Goal: Task Accomplishment & Management: Manage account settings

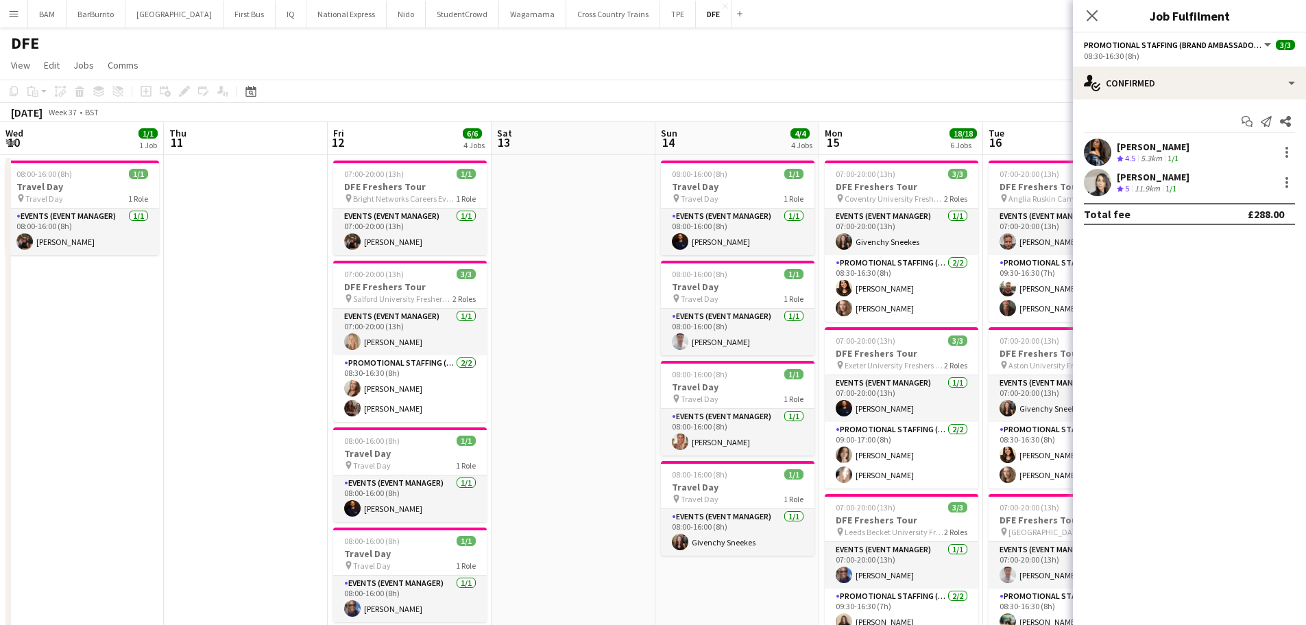
scroll to position [0, 416]
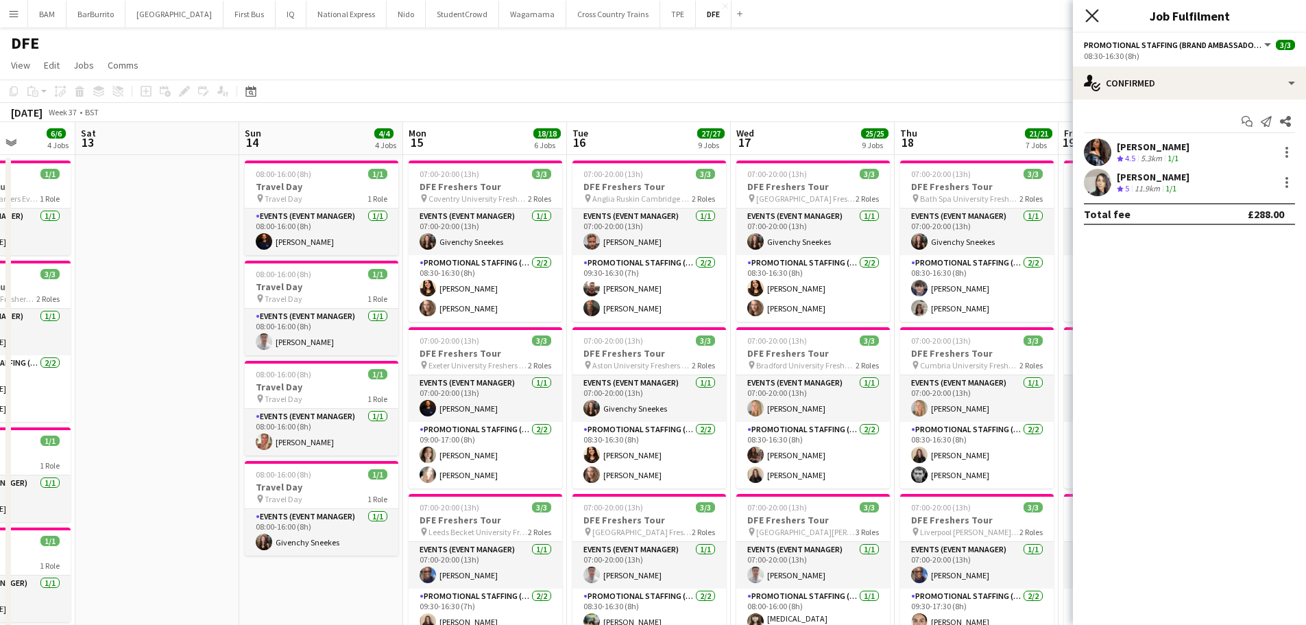
click at [1096, 15] on icon "Close pop-in" at bounding box center [1091, 15] width 13 height 13
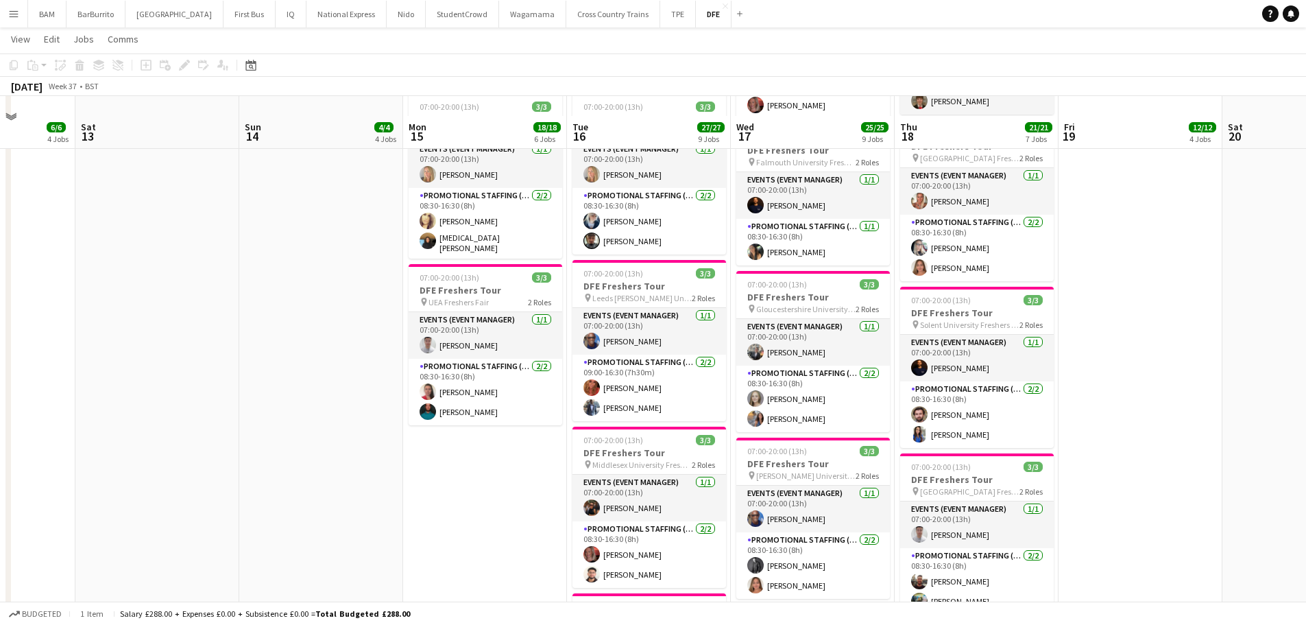
scroll to position [754, 0]
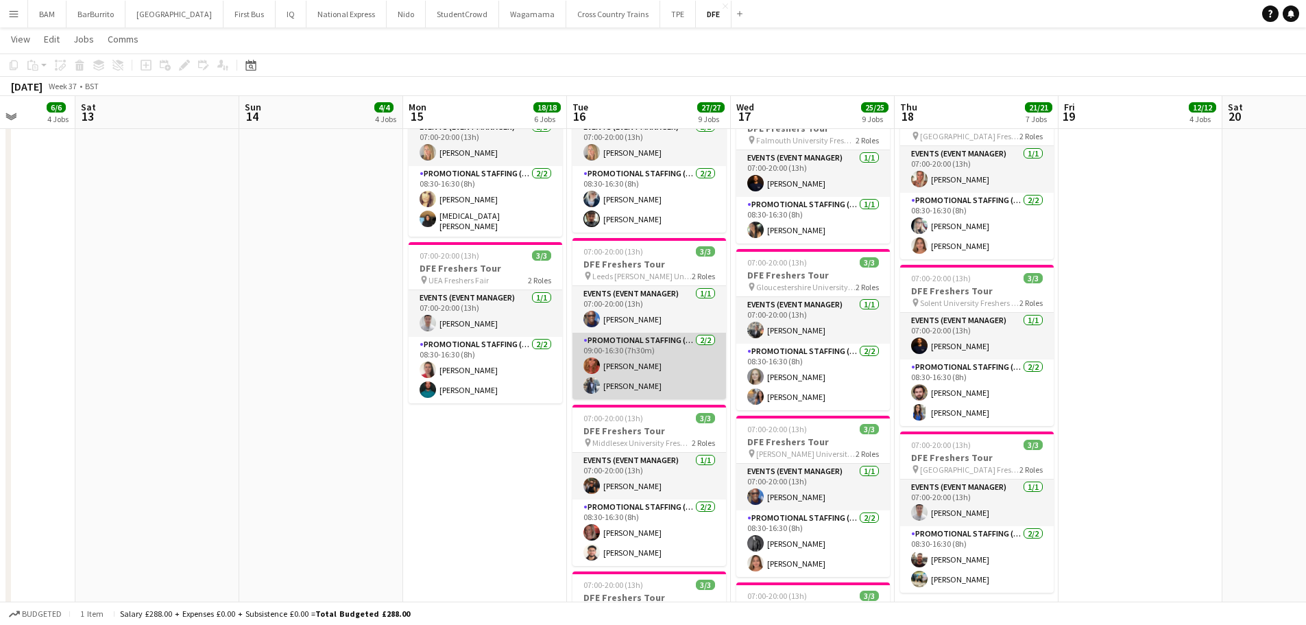
click at [700, 367] on app-card-role "Promotional Staffing (Brand Ambassadors) [DATE] 09:00-16:30 (7h30m) [PERSON_NAM…" at bounding box center [649, 366] width 154 height 67
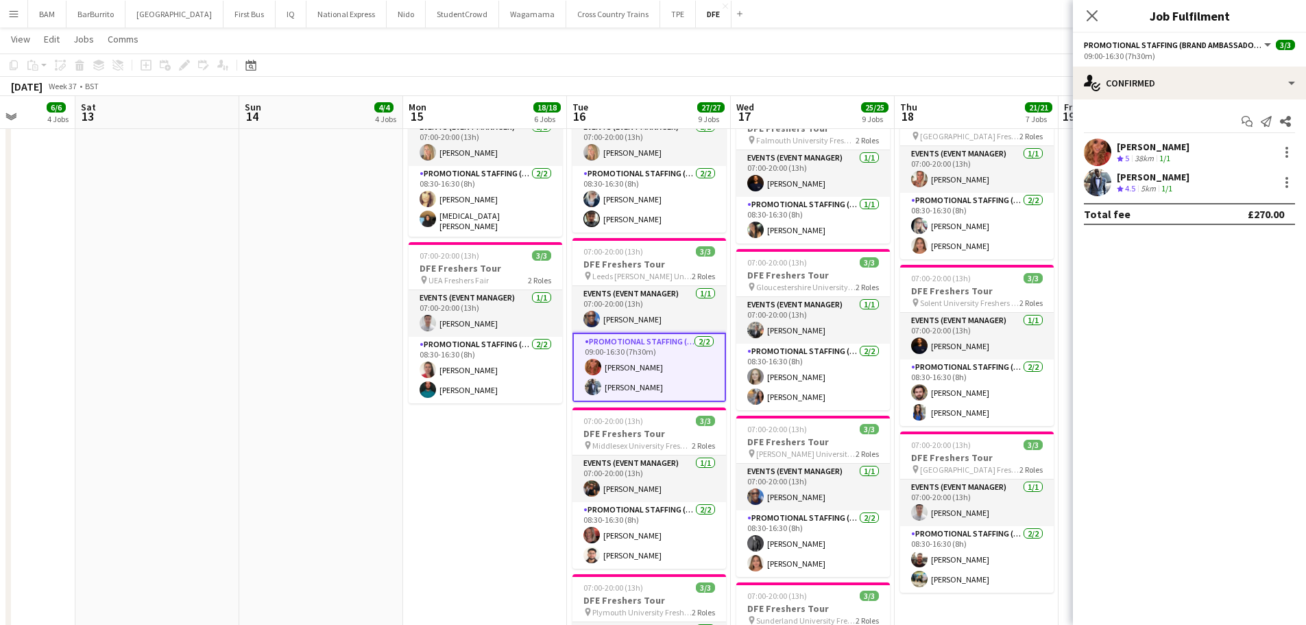
click at [1218, 166] on div "[PERSON_NAME] Crew rating 5 38km 1/1" at bounding box center [1189, 151] width 233 height 27
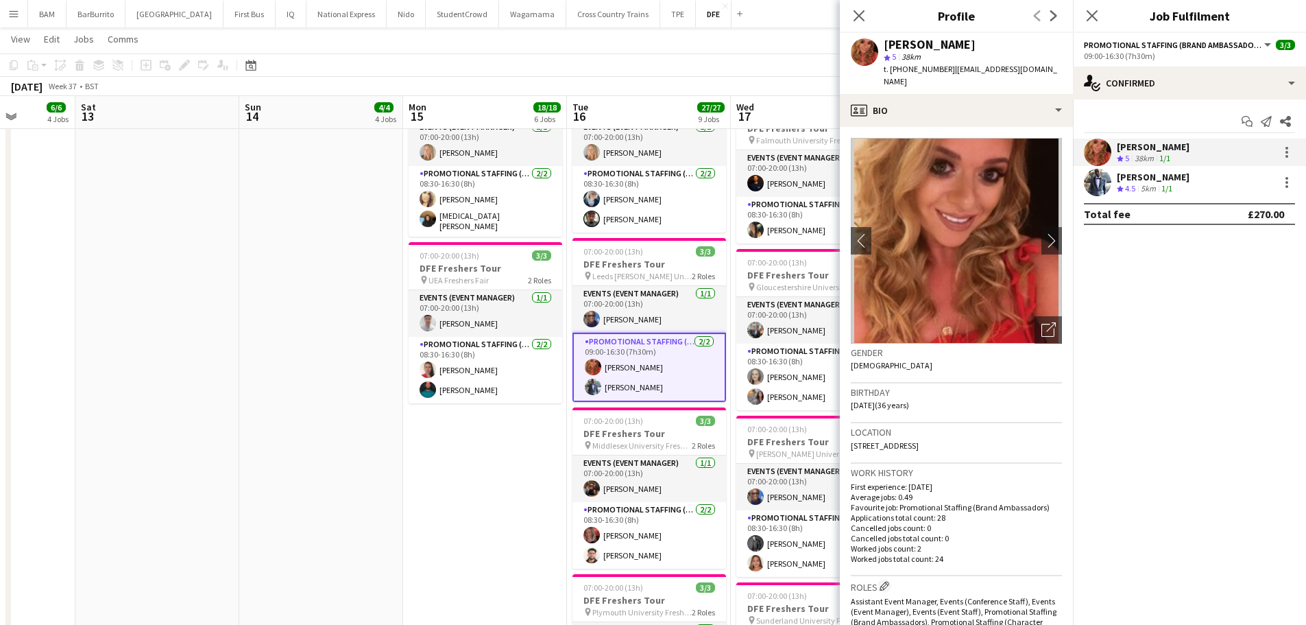
click at [1192, 182] on div "[PERSON_NAME] Crew rating 4.5 5km 1/1" at bounding box center [1189, 182] width 233 height 27
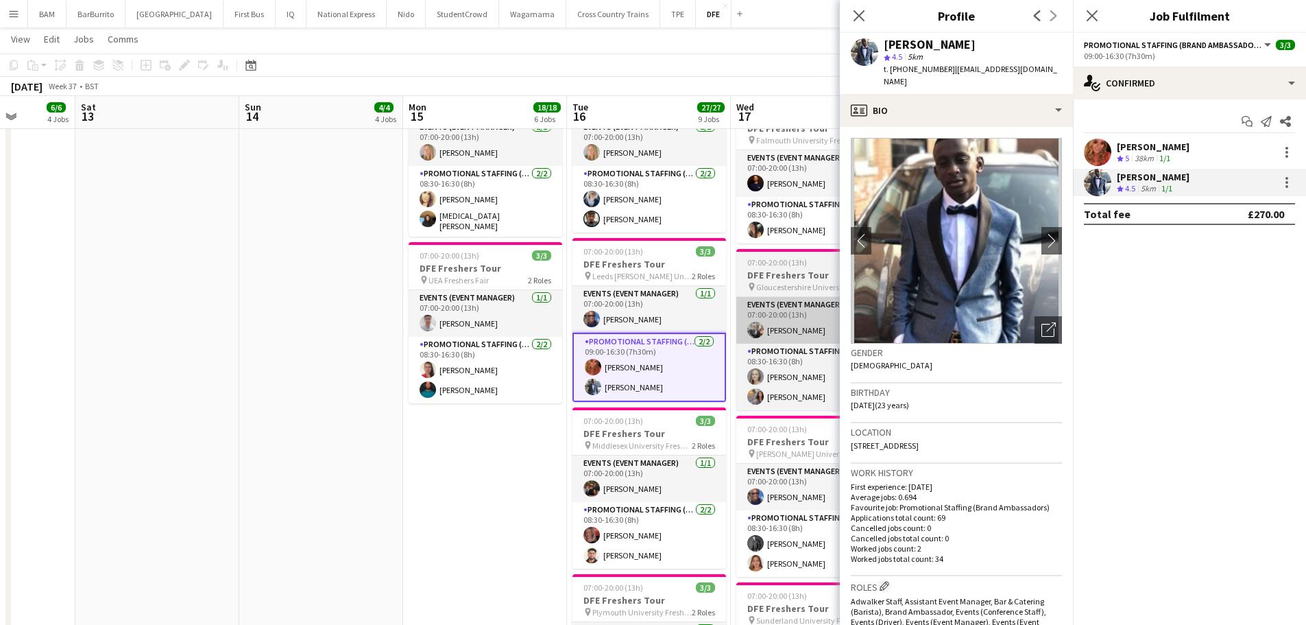
drag, startPoint x: 642, startPoint y: 317, endPoint x: 745, endPoint y: 310, distance: 103.1
click at [642, 317] on app-card-role "Events (Event Manager) [DATE] 07:00-20:00 (13h) [PERSON_NAME]" at bounding box center [649, 309] width 154 height 47
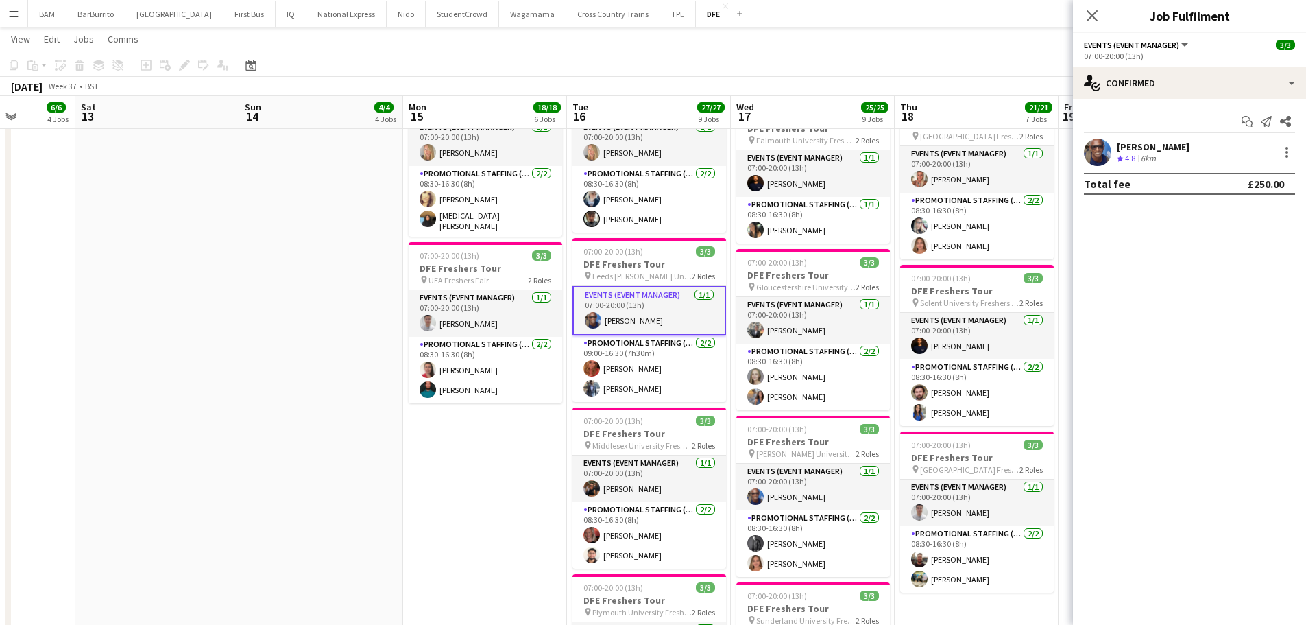
click at [1147, 153] on div "6km" at bounding box center [1148, 159] width 21 height 12
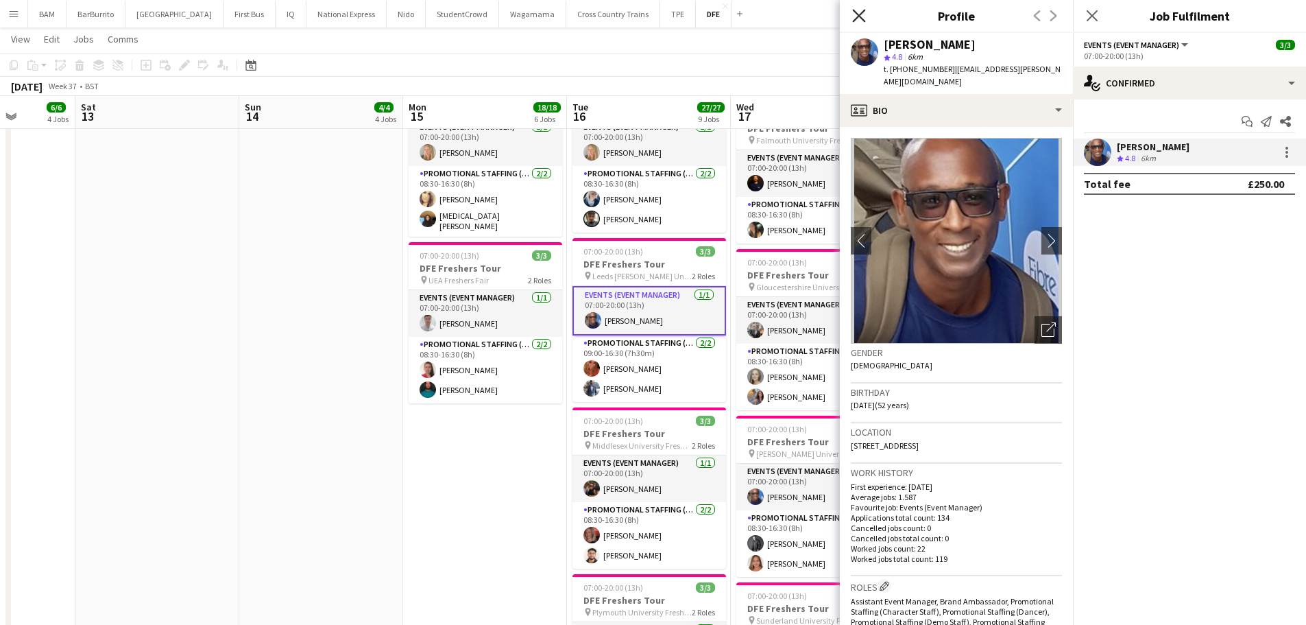
click at [854, 16] on icon "Close pop-in" at bounding box center [858, 15] width 13 height 13
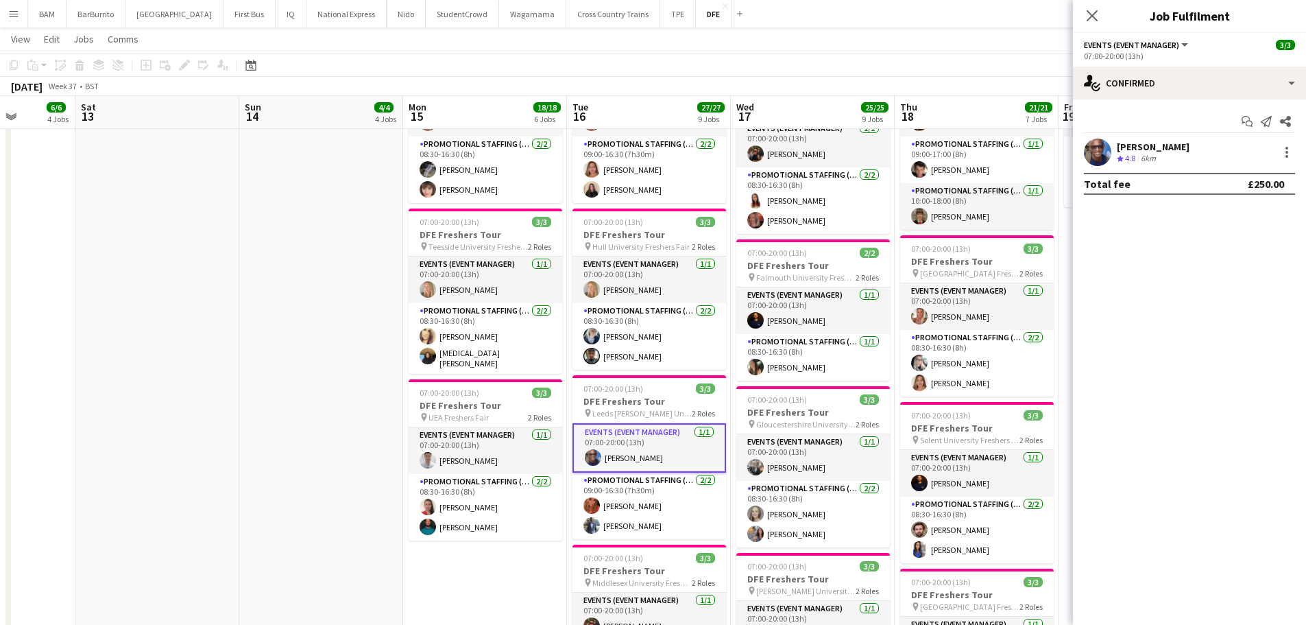
click at [710, 64] on app-toolbar "Copy Paste Paste Ctrl+V Paste with crew Ctrl+Shift+V Paste linked Job [GEOGRAPH…" at bounding box center [653, 64] width 1306 height 23
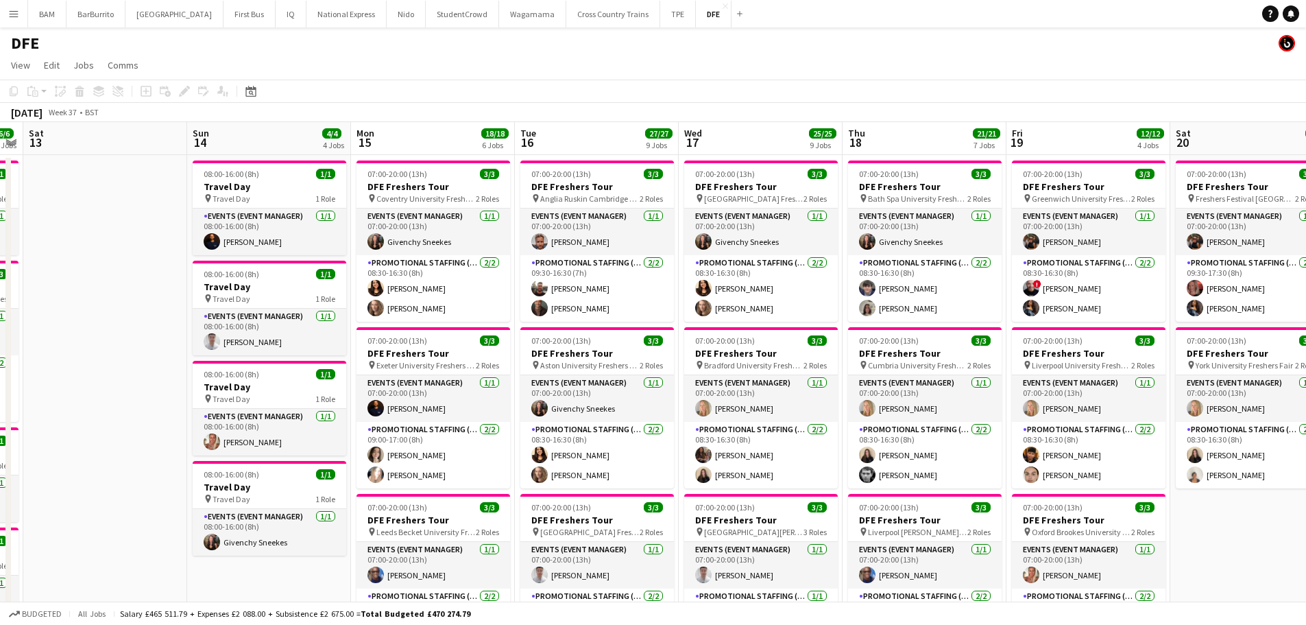
scroll to position [0, 387]
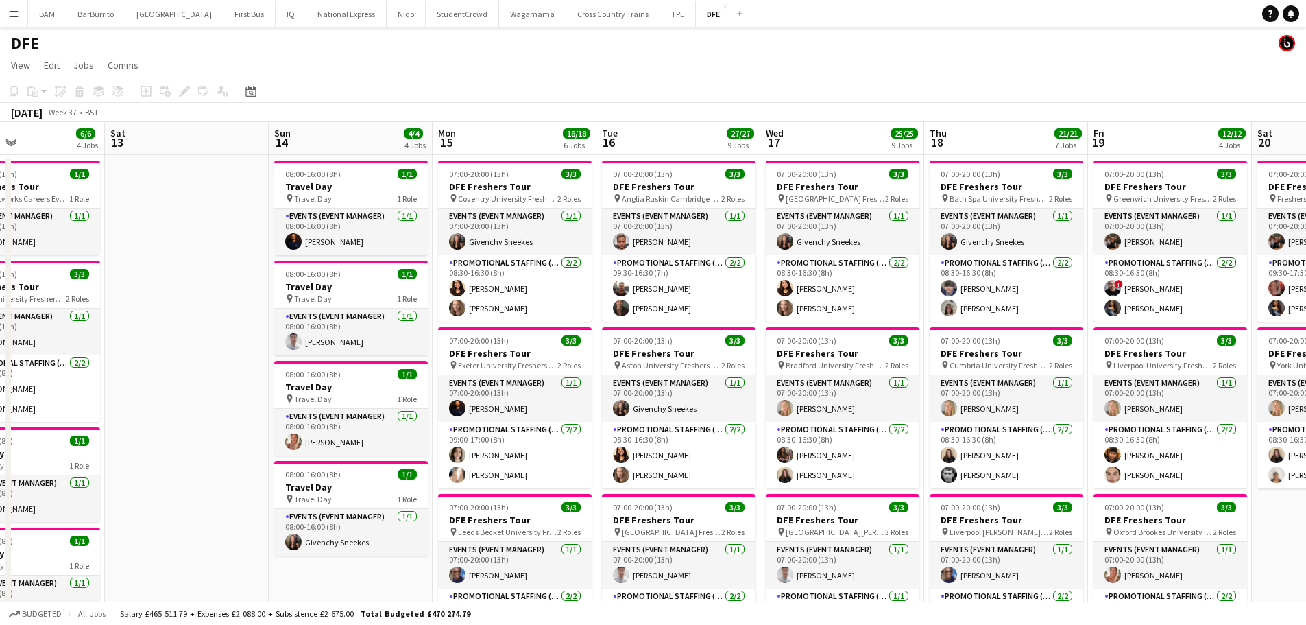
drag, startPoint x: 810, startPoint y: 328, endPoint x: 676, endPoint y: 321, distance: 134.6
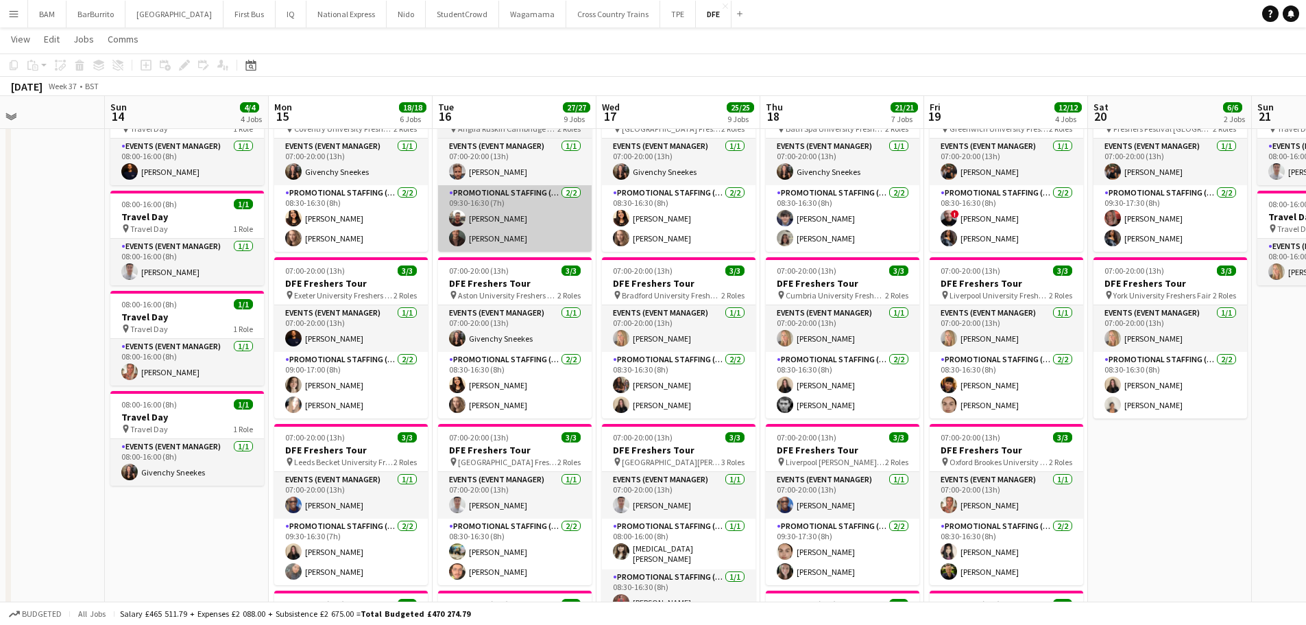
scroll to position [0, 0]
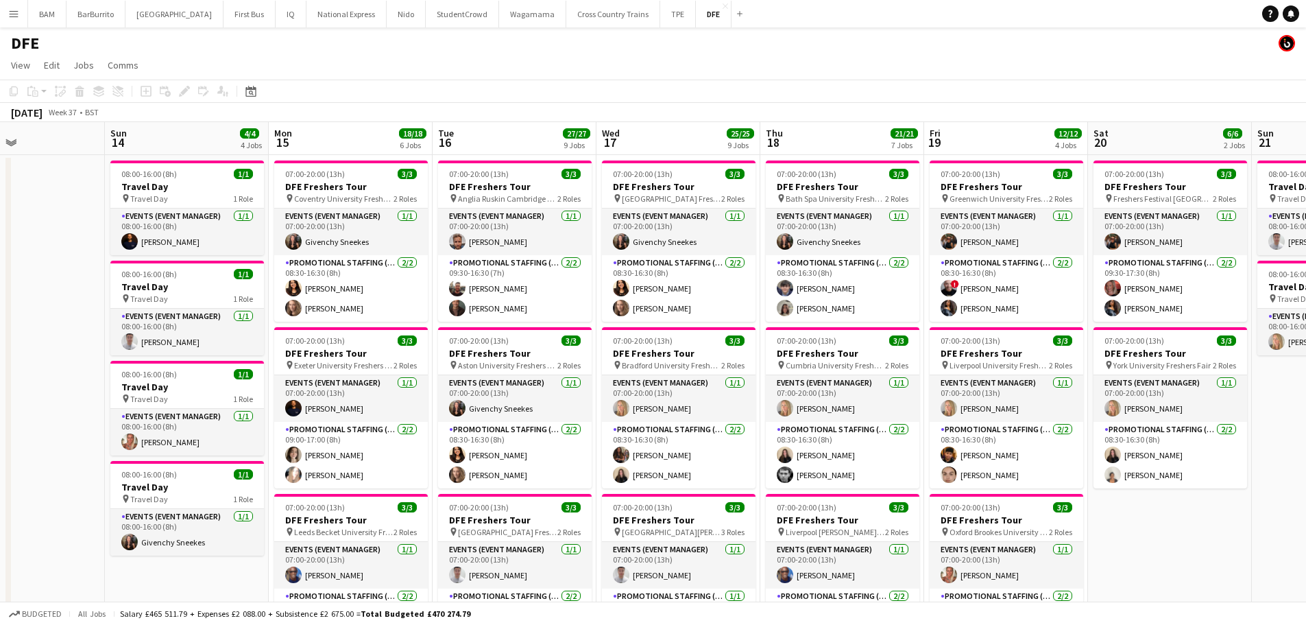
click at [688, 278] on app-card-role "Promotional Staffing (Brand Ambassadors) [DATE] 08:30-16:30 (8h) [PERSON_NAME] …" at bounding box center [679, 288] width 154 height 67
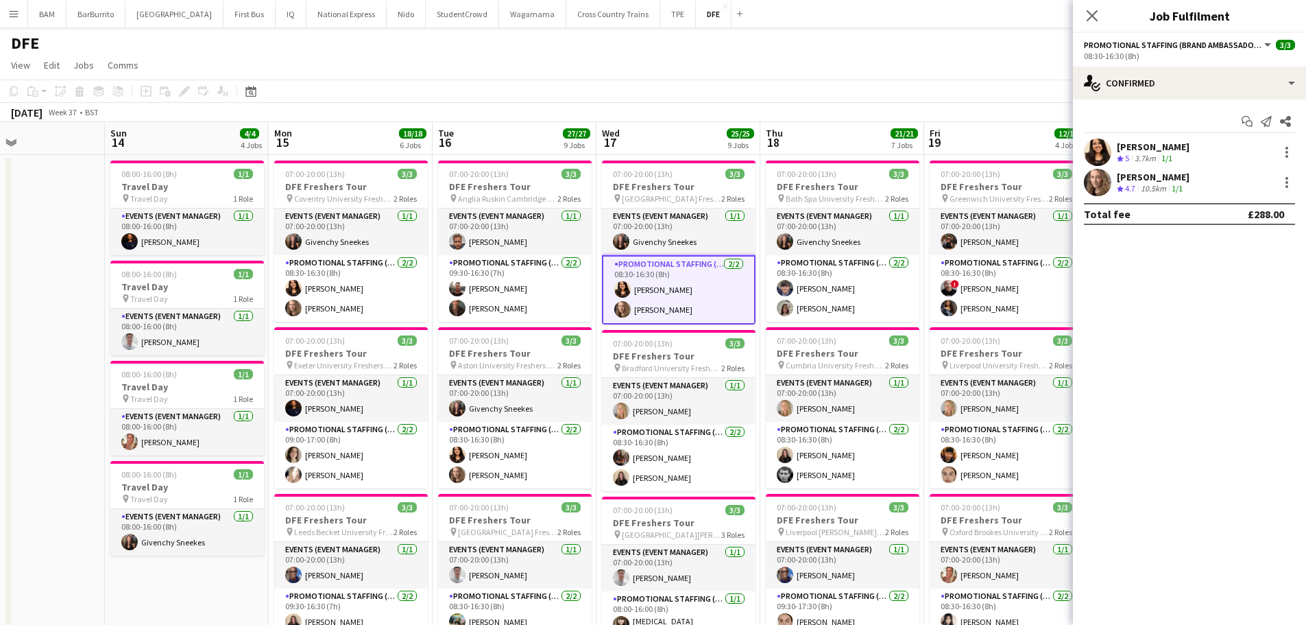
click at [823, 54] on app-page-menu "View Day view expanded Day view collapsed Month view Date picker Jump to [DATE]…" at bounding box center [653, 66] width 1306 height 26
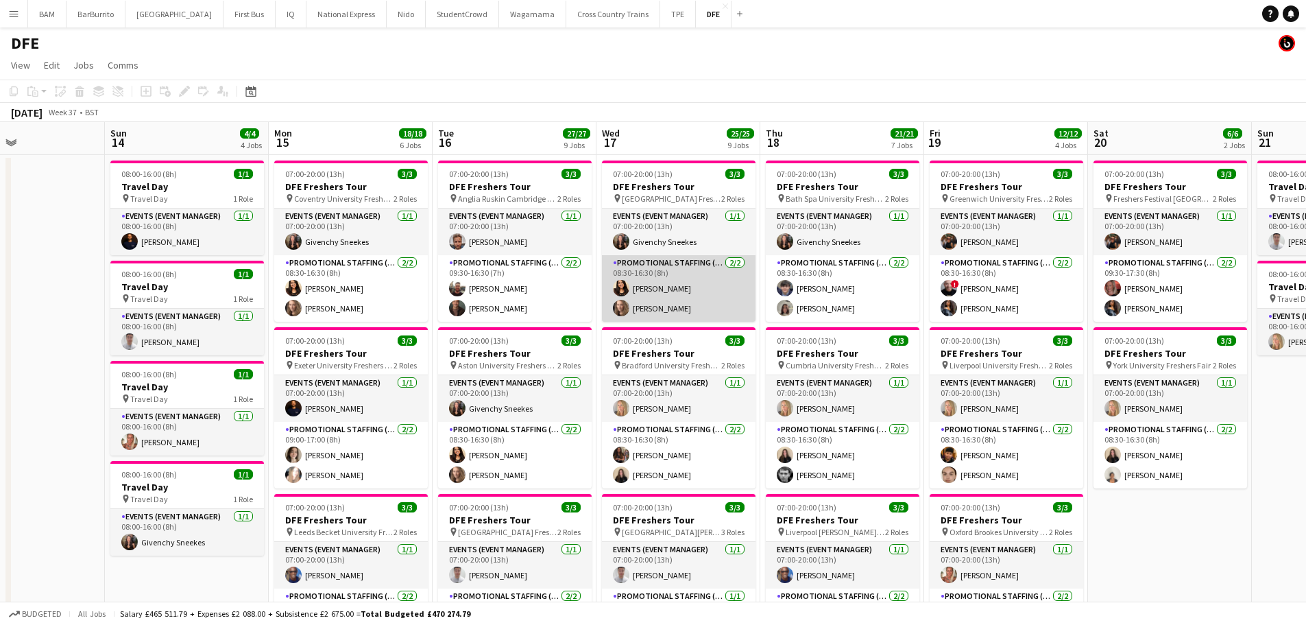
click at [701, 295] on app-card-role "Promotional Staffing (Brand Ambassadors) [DATE] 08:30-16:30 (8h) [PERSON_NAME] …" at bounding box center [679, 288] width 154 height 67
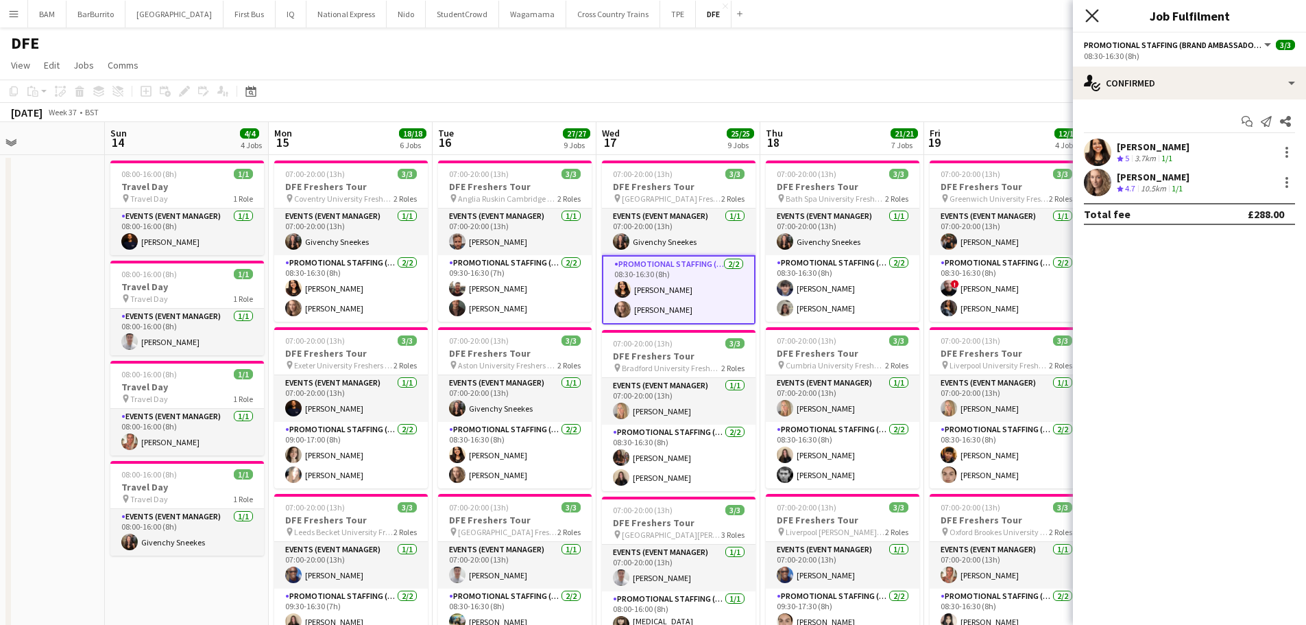
drag, startPoint x: 1085, startPoint y: 7, endPoint x: 1093, endPoint y: 11, distance: 8.6
click at [1085, 8] on div "Close pop-in" at bounding box center [1092, 16] width 38 height 32
click at [1094, 14] on icon at bounding box center [1092, 15] width 11 height 11
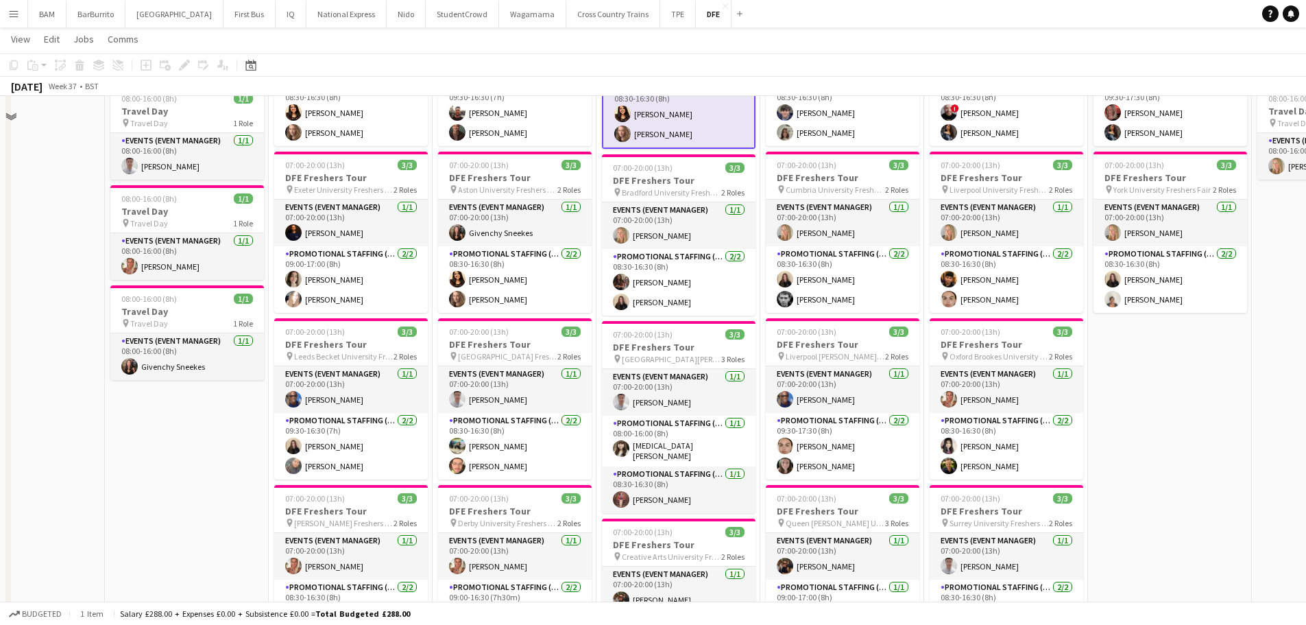
scroll to position [206, 0]
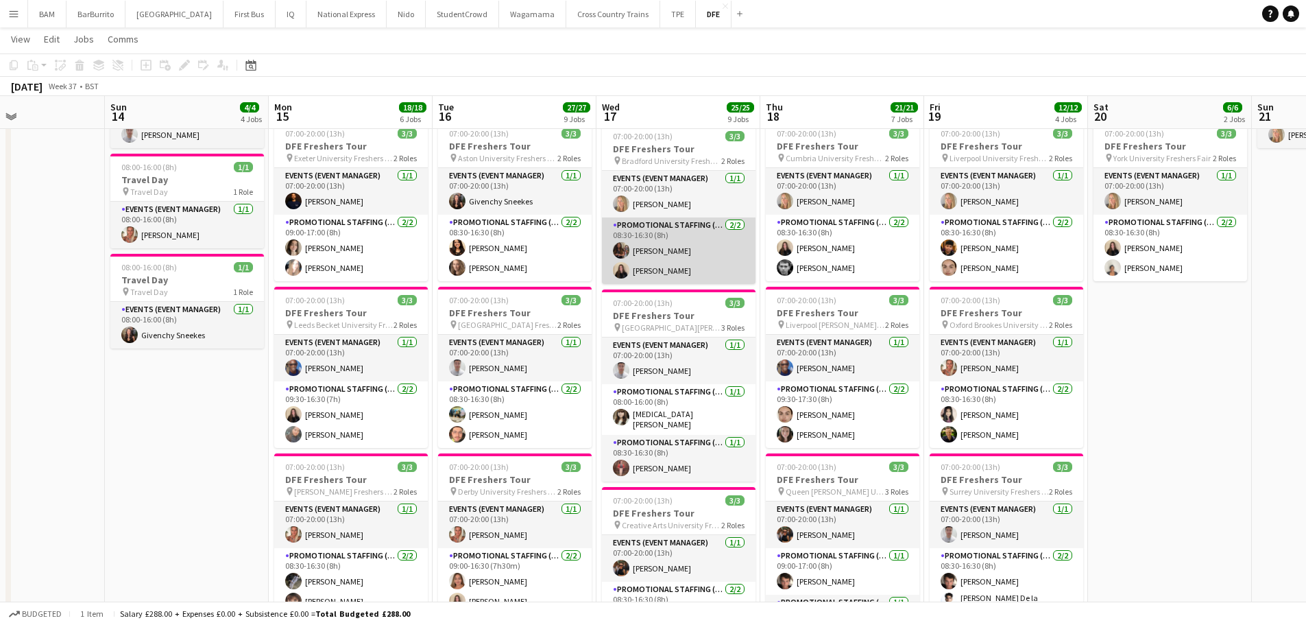
click at [700, 262] on app-card-role "Promotional Staffing (Brand Ambassadors) [DATE] 08:30-16:30 (8h) [PERSON_NAME] …" at bounding box center [679, 250] width 154 height 67
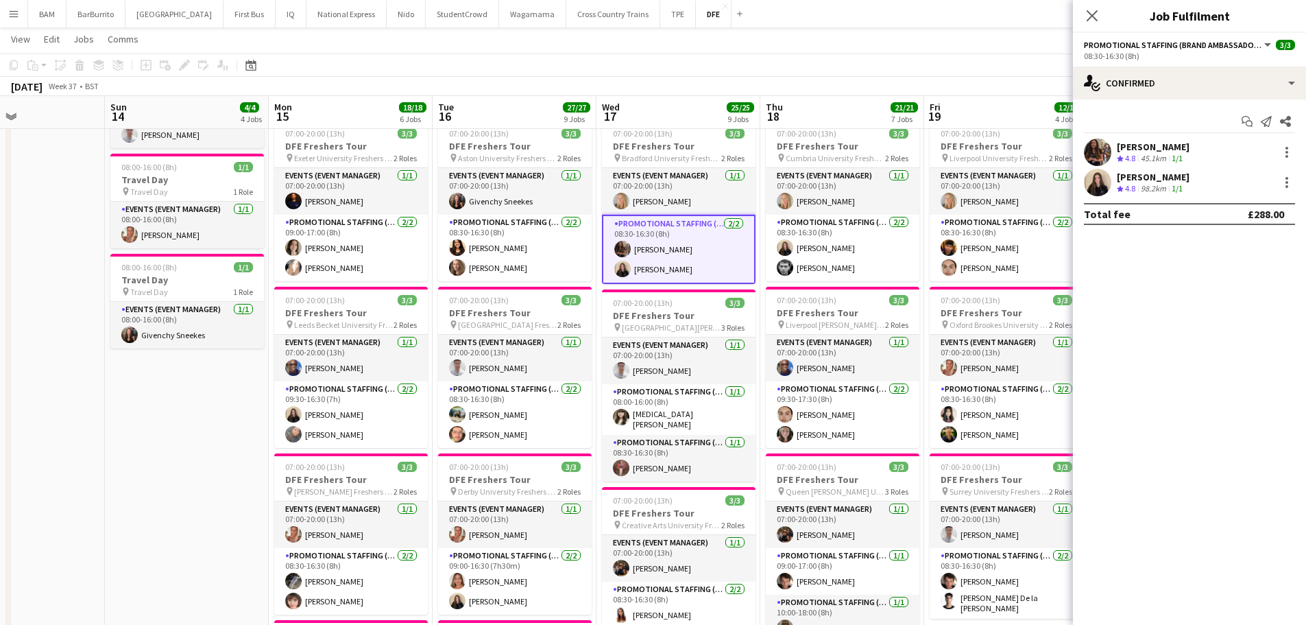
click at [1137, 146] on div "[PERSON_NAME]" at bounding box center [1153, 147] width 73 height 12
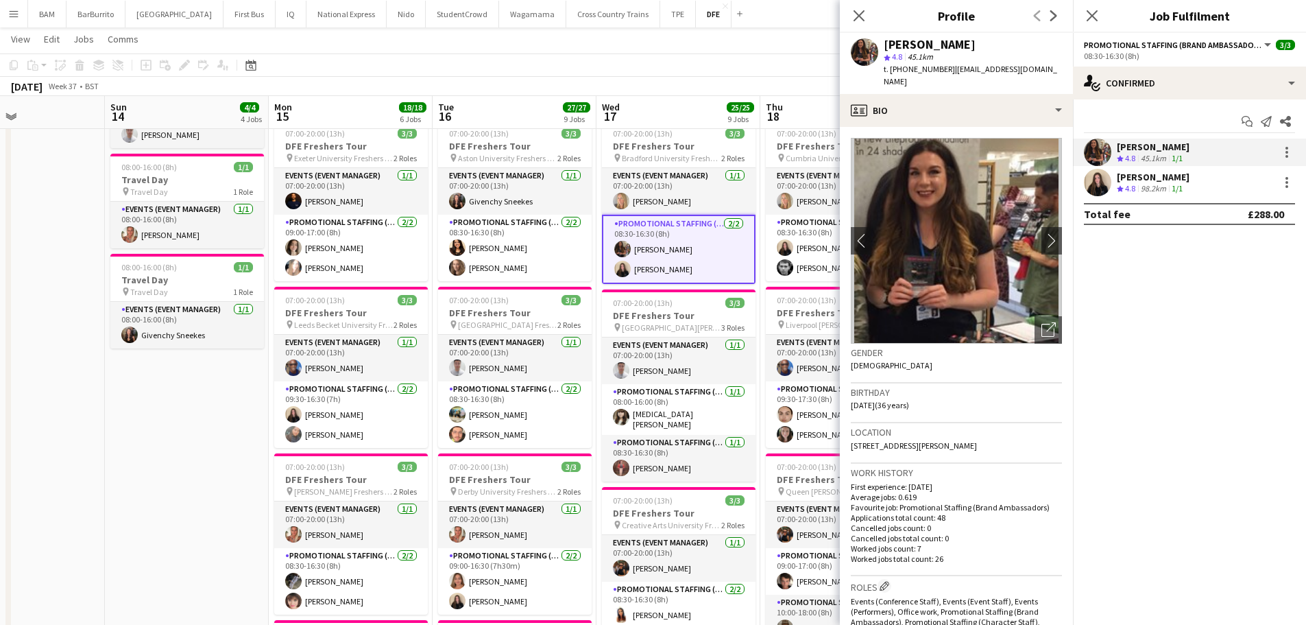
click at [1199, 184] on div "[PERSON_NAME] Crew rating 4.8 98.2km 1/1" at bounding box center [1189, 182] width 233 height 27
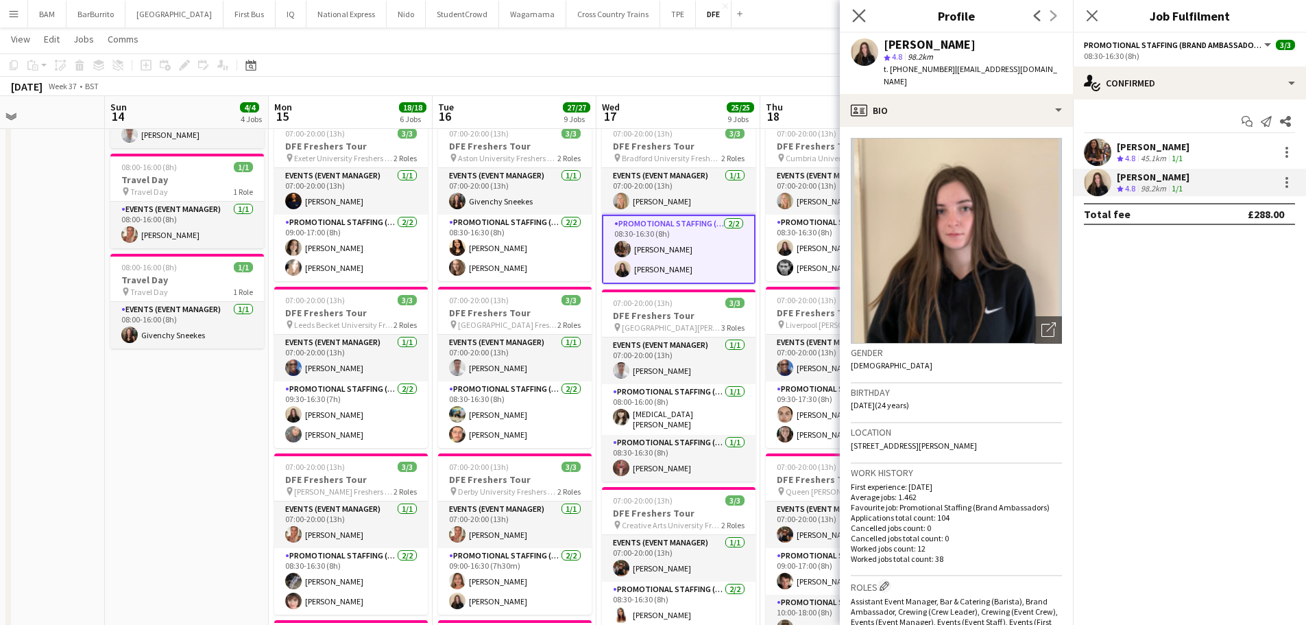
click at [862, 23] on app-icon "Close pop-in" at bounding box center [859, 16] width 20 height 20
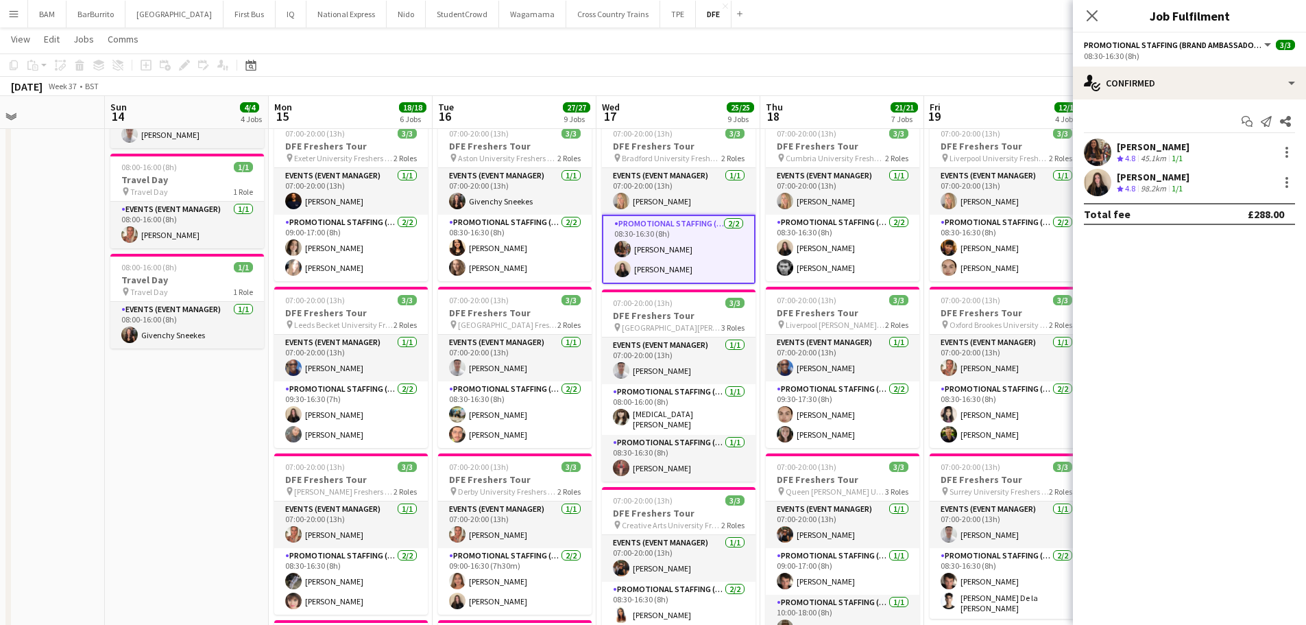
click at [810, 53] on app-page-menu "View Day view expanded Day view collapsed Month view Date picker Jump to [DATE]…" at bounding box center [653, 40] width 1306 height 26
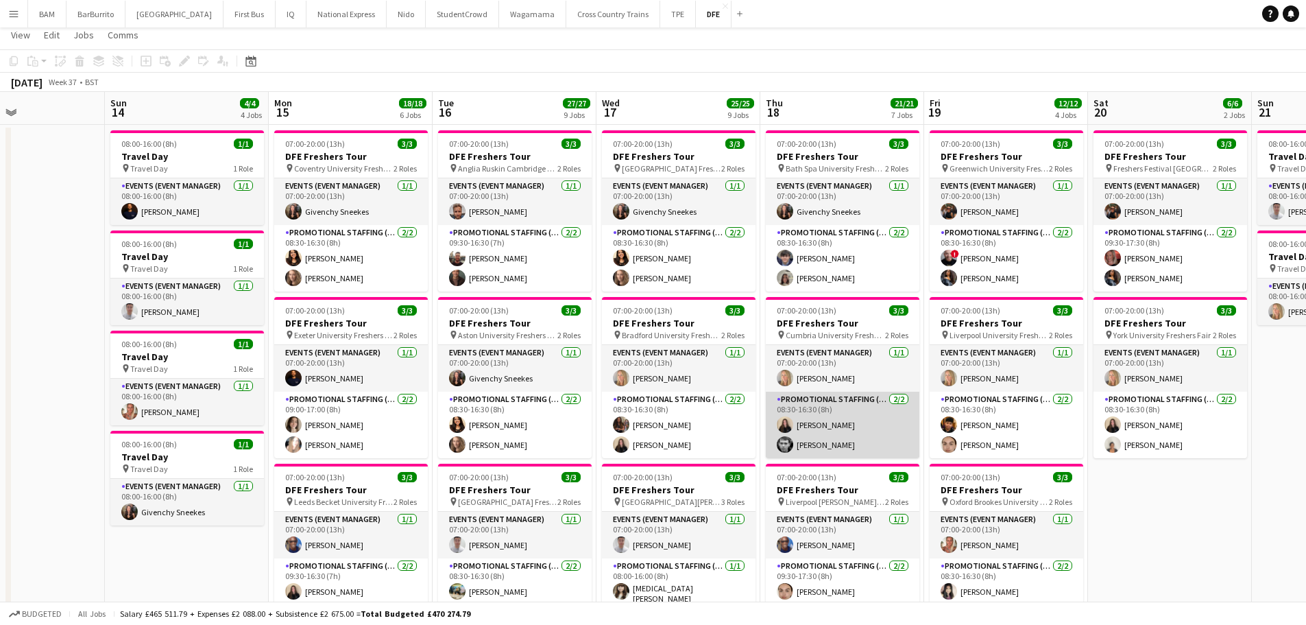
scroll to position [0, 0]
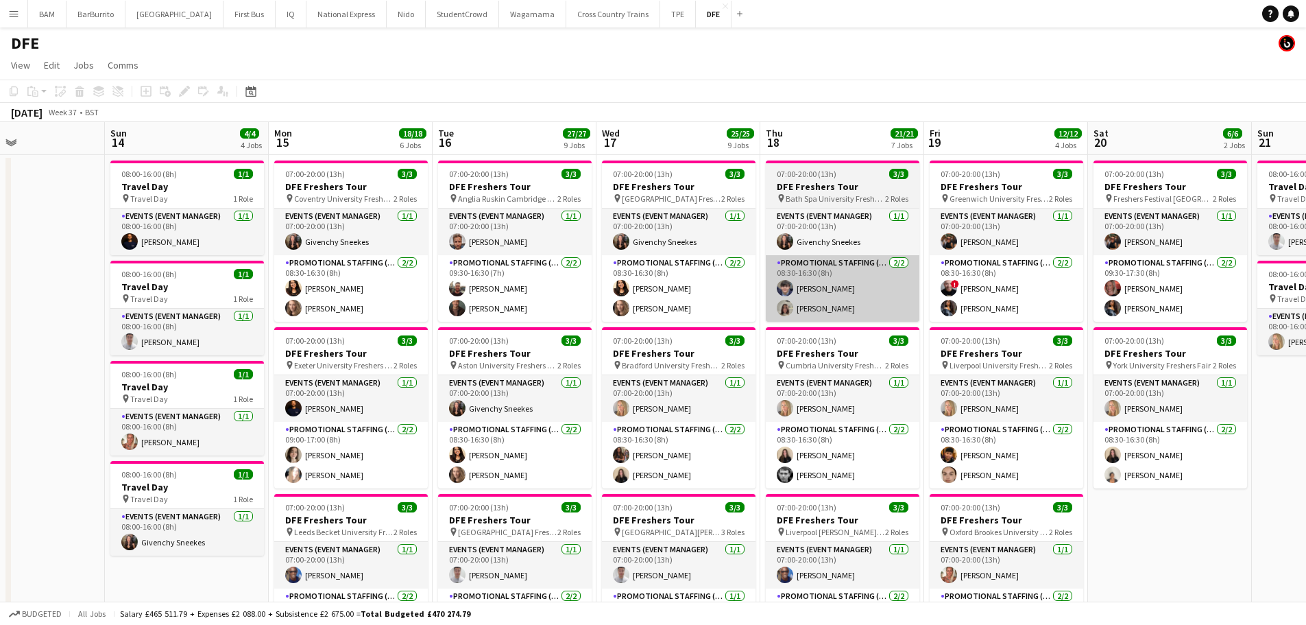
drag, startPoint x: 681, startPoint y: 299, endPoint x: 834, endPoint y: 304, distance: 152.3
click at [681, 299] on app-card-role "Promotional Staffing (Brand Ambassadors) [DATE] 08:30-16:30 (8h) [PERSON_NAME] …" at bounding box center [679, 288] width 154 height 67
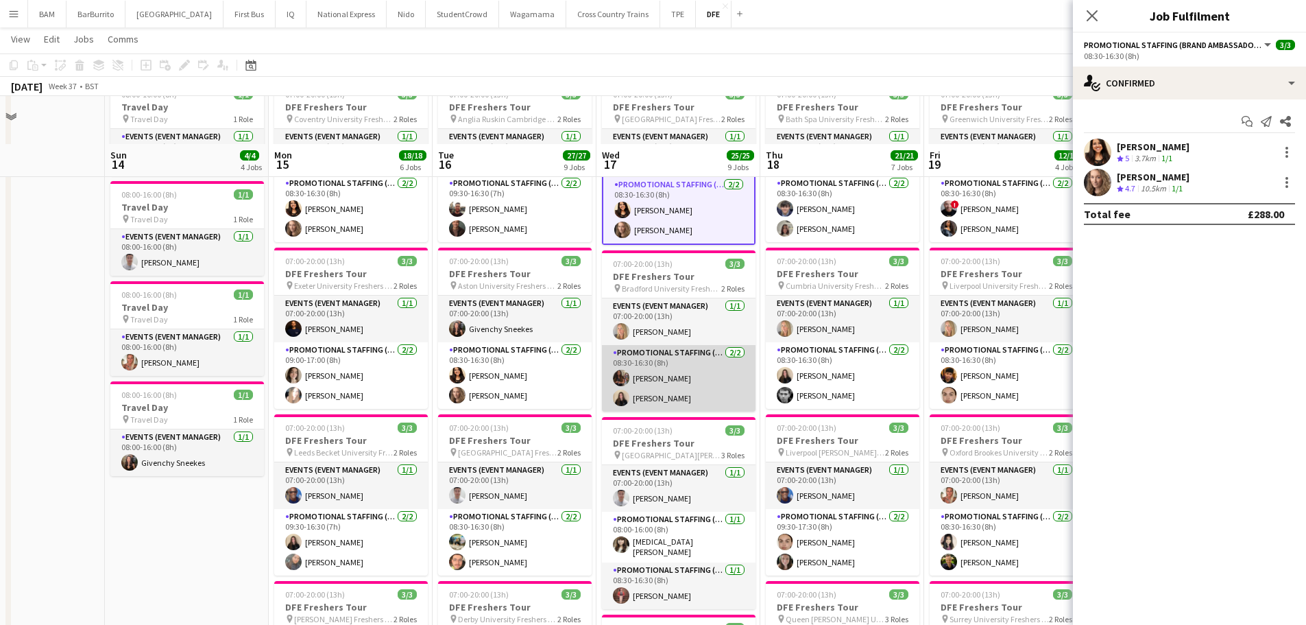
scroll to position [206, 0]
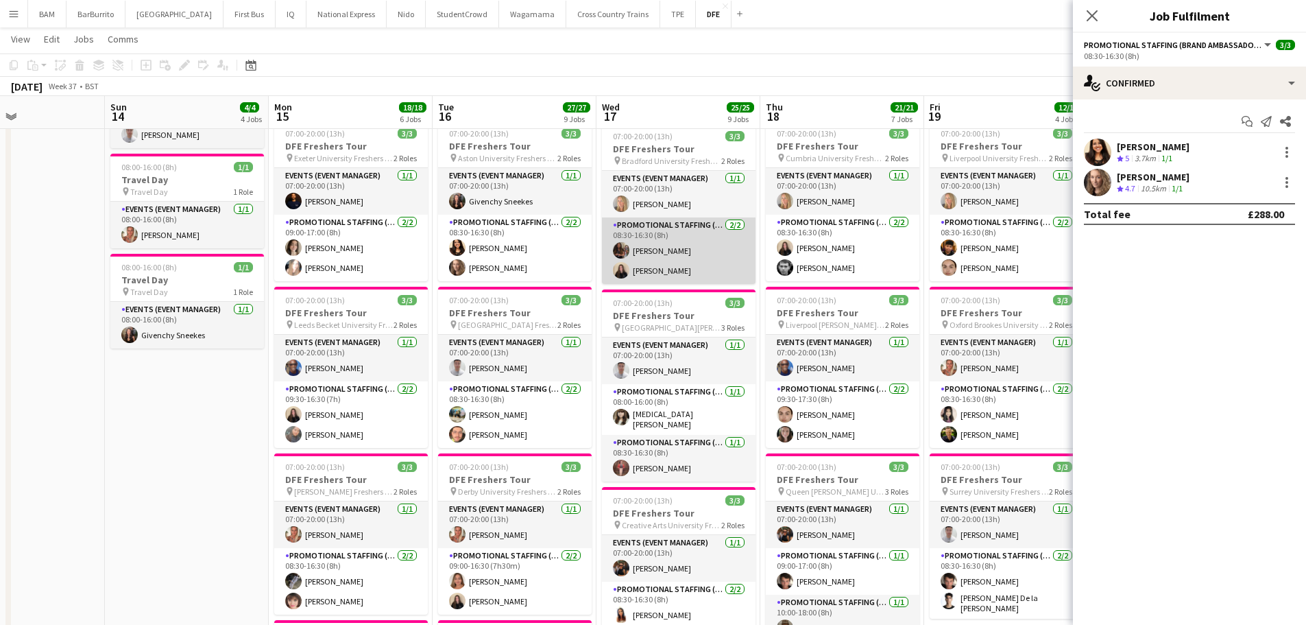
click at [672, 263] on app-card-role "Promotional Staffing (Brand Ambassadors) [DATE] 08:30-16:30 (8h) [PERSON_NAME] …" at bounding box center [679, 250] width 154 height 67
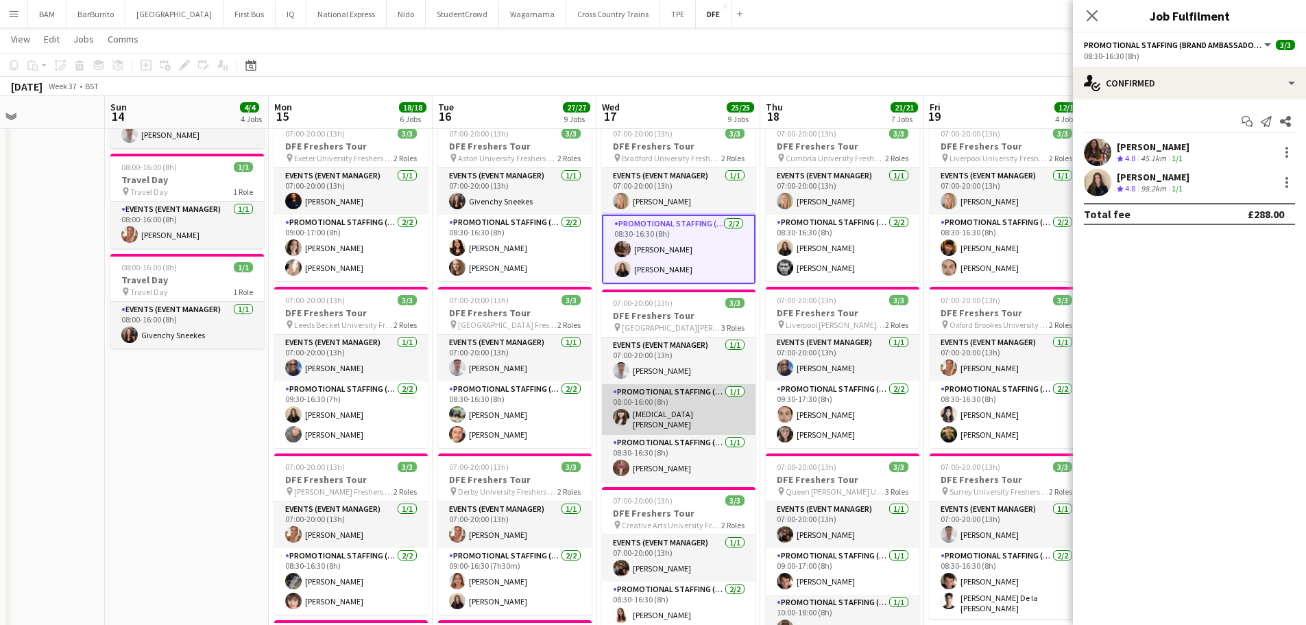
click at [727, 409] on app-card-role "Promotional Staffing (Brand Ambassadors) [DATE] 08:00-16:00 (8h) [MEDICAL_DATA]…" at bounding box center [679, 409] width 154 height 51
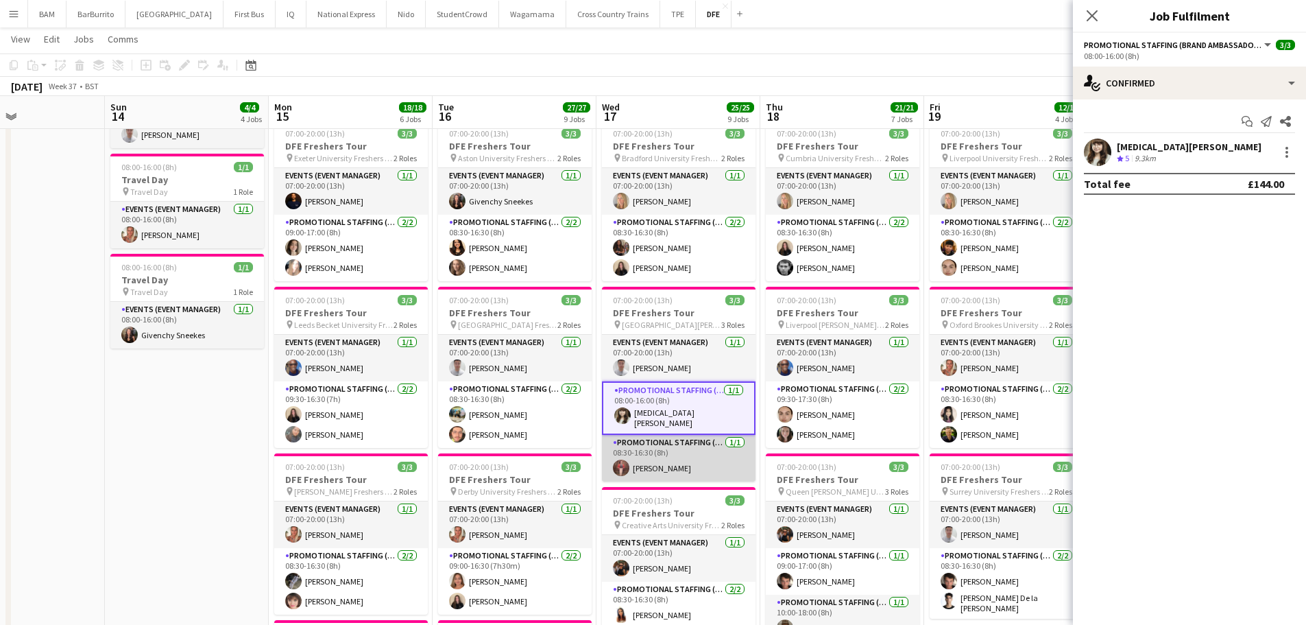
click at [724, 446] on app-card-role "Promotional Staffing (Brand Ambassadors) [DATE] 08:30-16:30 (8h) [PERSON_NAME]" at bounding box center [679, 458] width 154 height 47
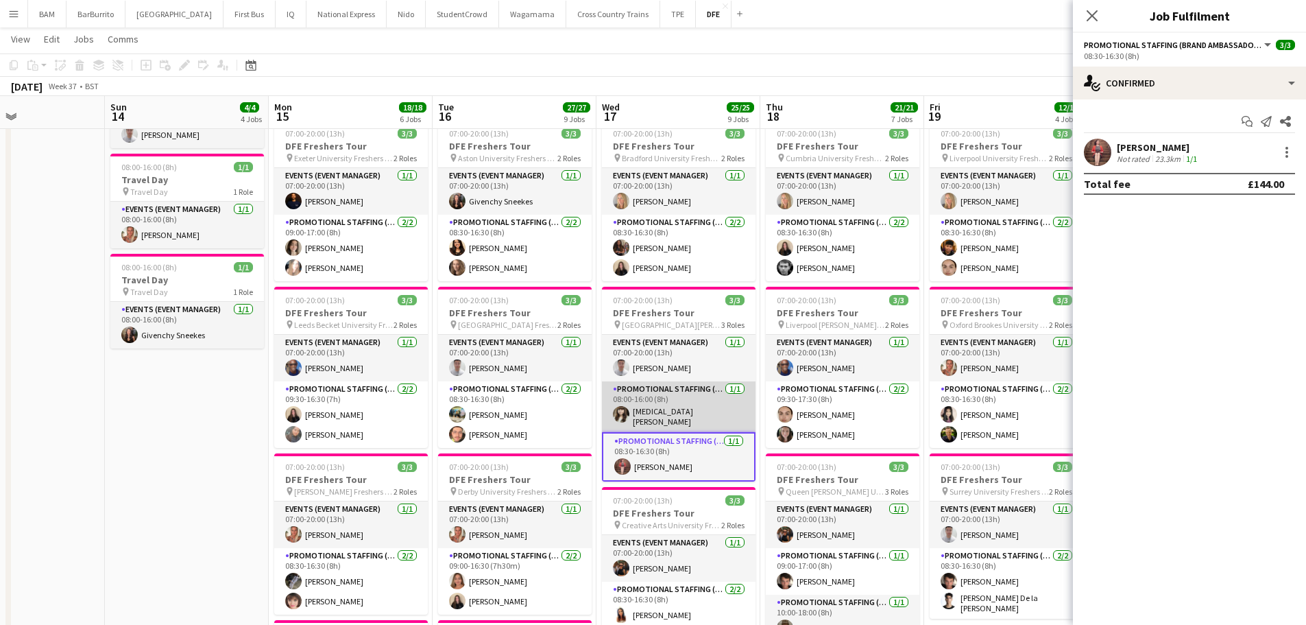
click at [727, 417] on app-card-role "Promotional Staffing (Brand Ambassadors) [DATE] 08:00-16:00 (8h) [MEDICAL_DATA]…" at bounding box center [679, 406] width 154 height 51
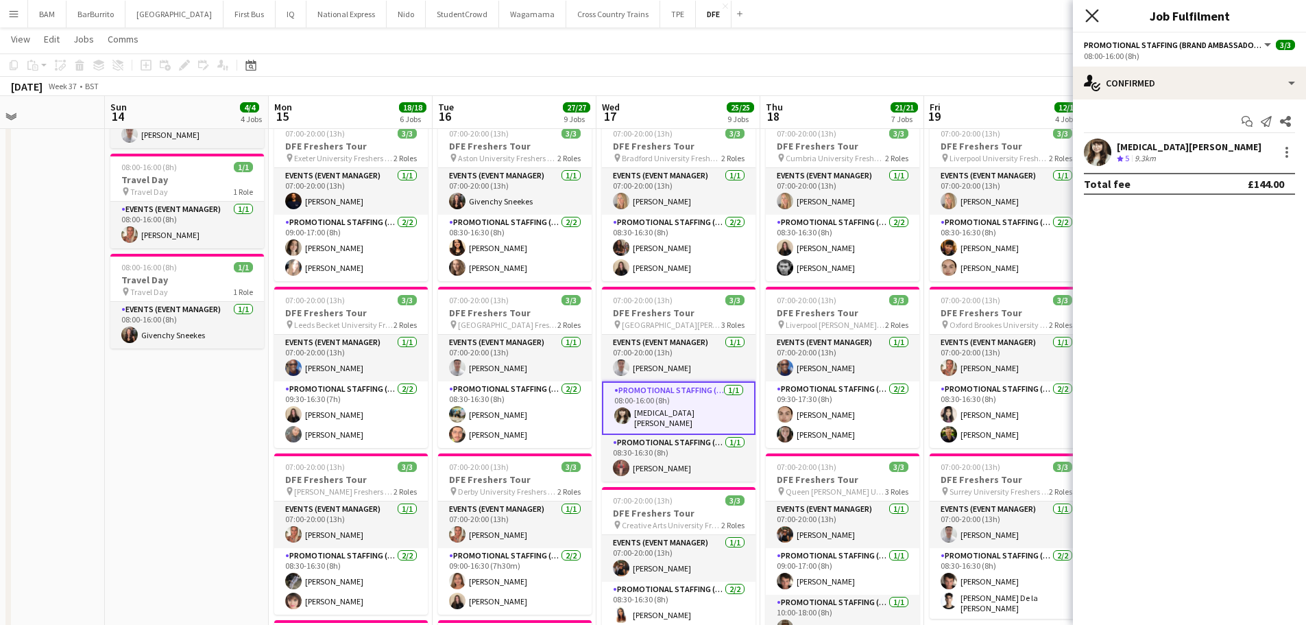
click at [1098, 15] on icon "Close pop-in" at bounding box center [1091, 15] width 13 height 13
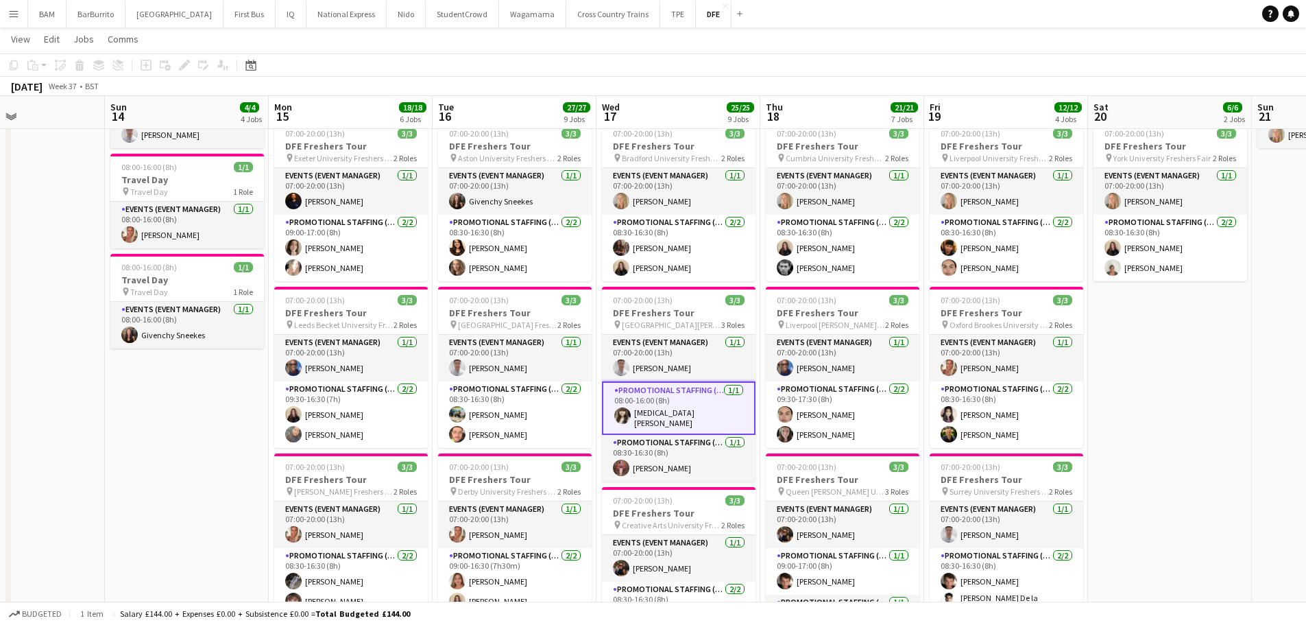
click at [718, 407] on app-card-role "Promotional Staffing (Brand Ambassadors) [DATE] 08:00-16:00 (8h) [MEDICAL_DATA]…" at bounding box center [679, 407] width 154 height 53
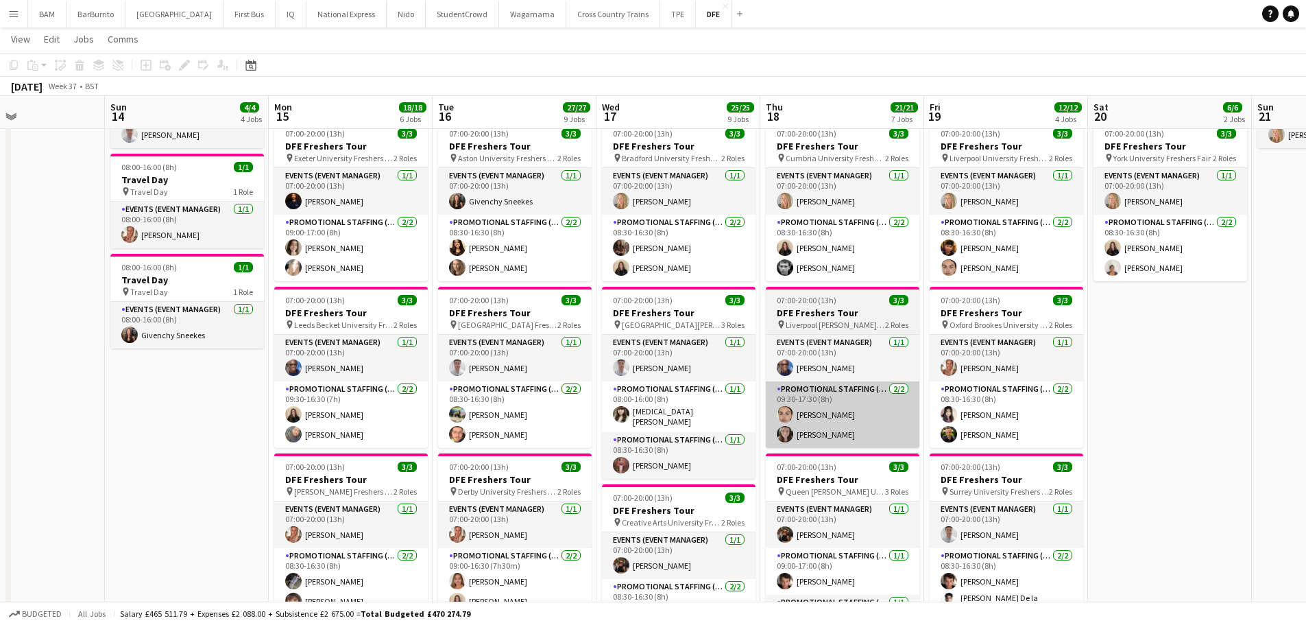
drag, startPoint x: 659, startPoint y: 395, endPoint x: 866, endPoint y: 396, distance: 207.1
click at [659, 395] on app-card-role "Promotional Staffing (Brand Ambassadors) [DATE] 08:00-16:00 (8h) [MEDICAL_DATA]…" at bounding box center [679, 406] width 154 height 51
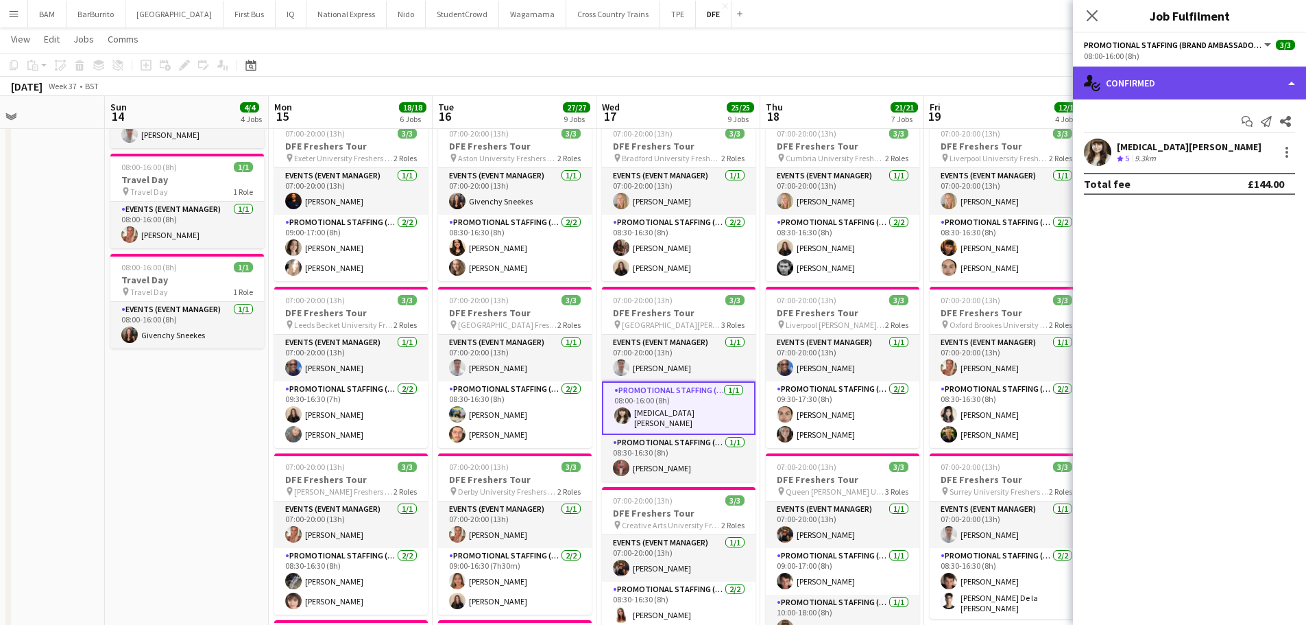
click at [1200, 93] on div "single-neutral-actions-check-2 Confirmed" at bounding box center [1189, 83] width 233 height 33
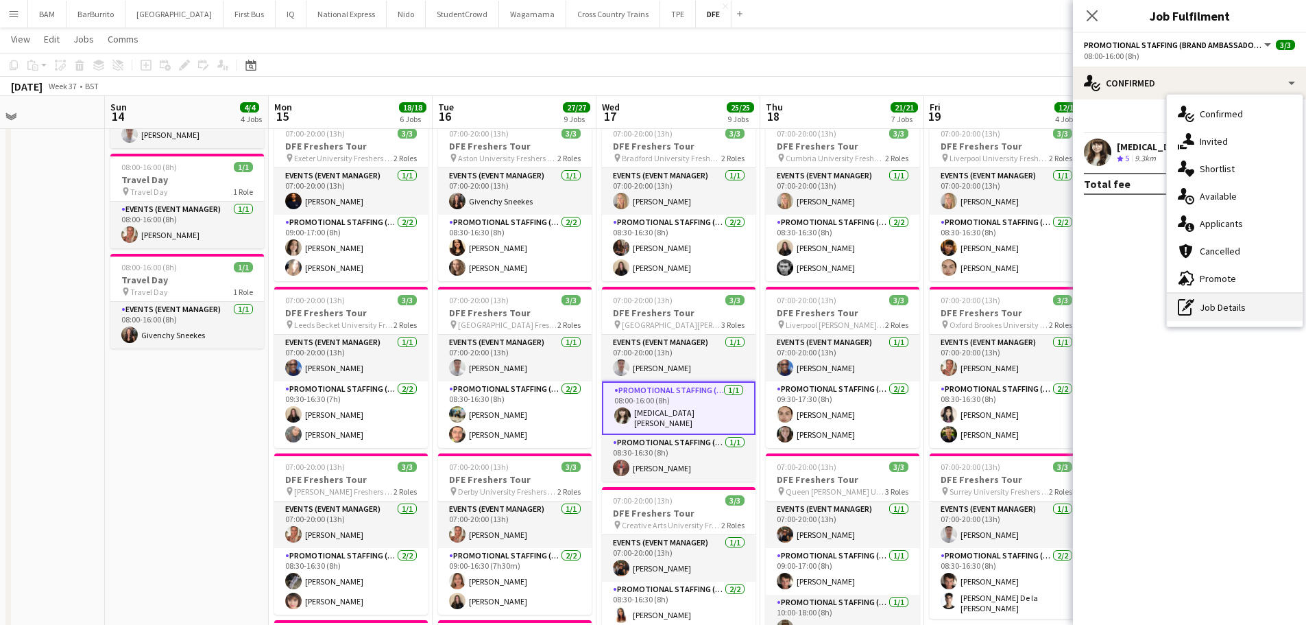
click at [1220, 303] on div "pen-write Job Details" at bounding box center [1235, 306] width 136 height 27
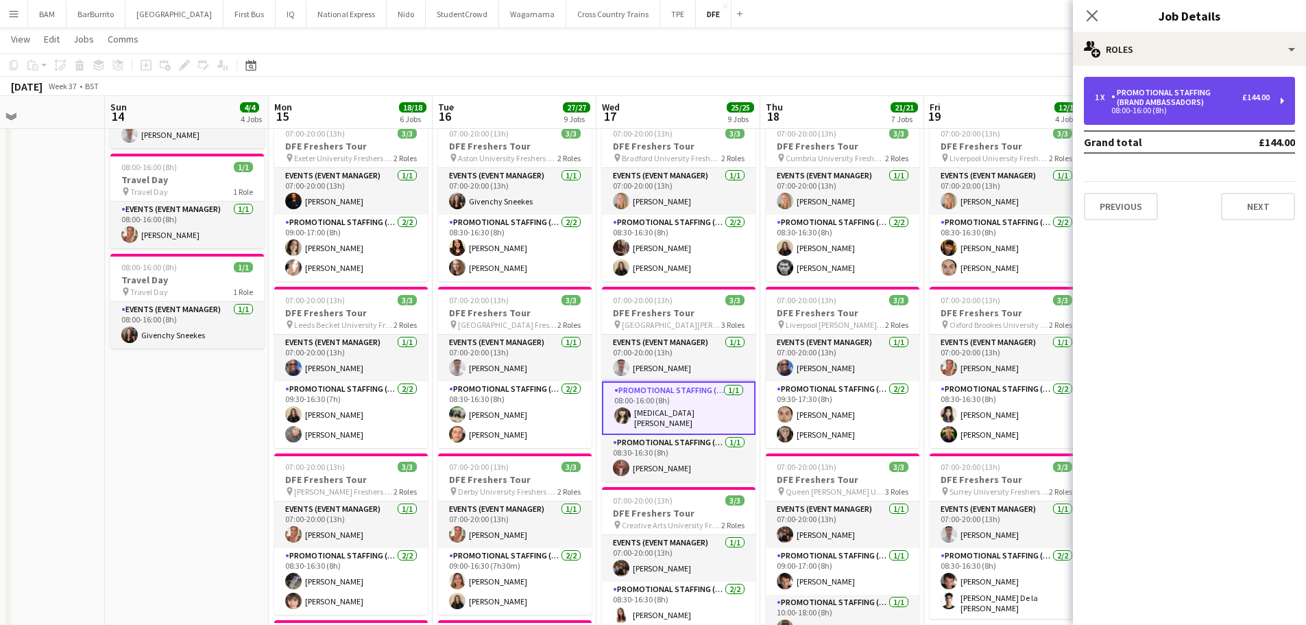
click at [1155, 99] on div "Promotional Staffing (Brand Ambassadors)" at bounding box center [1176, 97] width 131 height 19
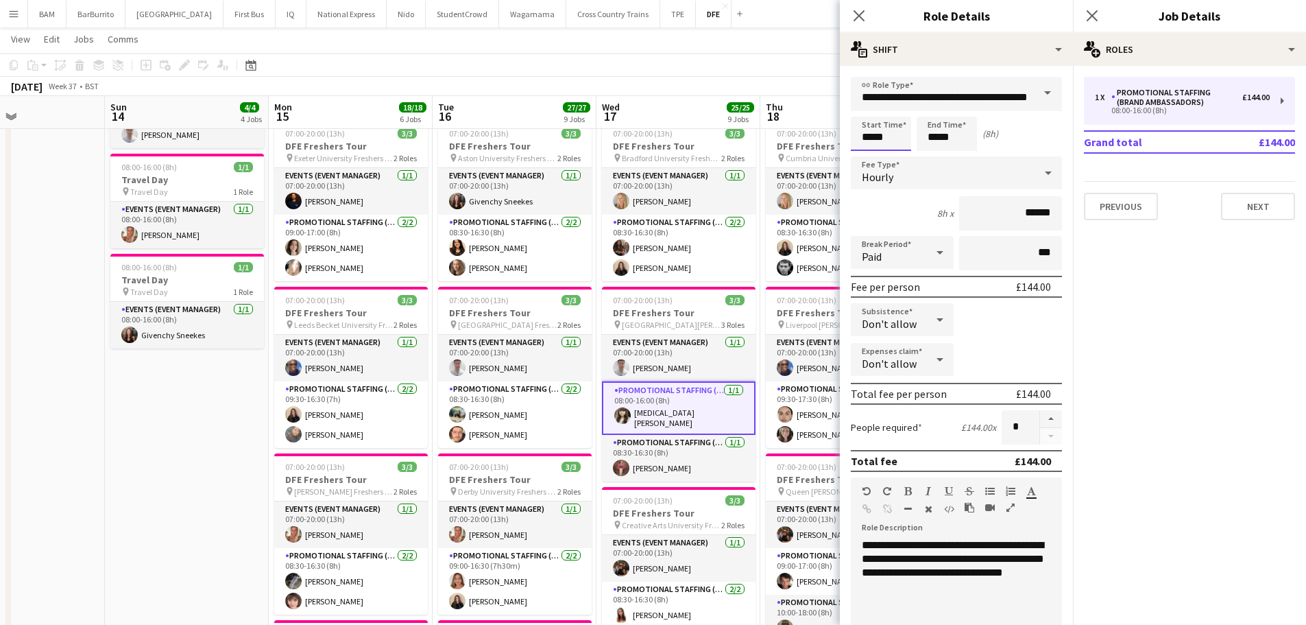
click at [869, 136] on input "*****" at bounding box center [881, 134] width 60 height 34
type input "*****"
click at [866, 110] on div at bounding box center [867, 110] width 27 height 14
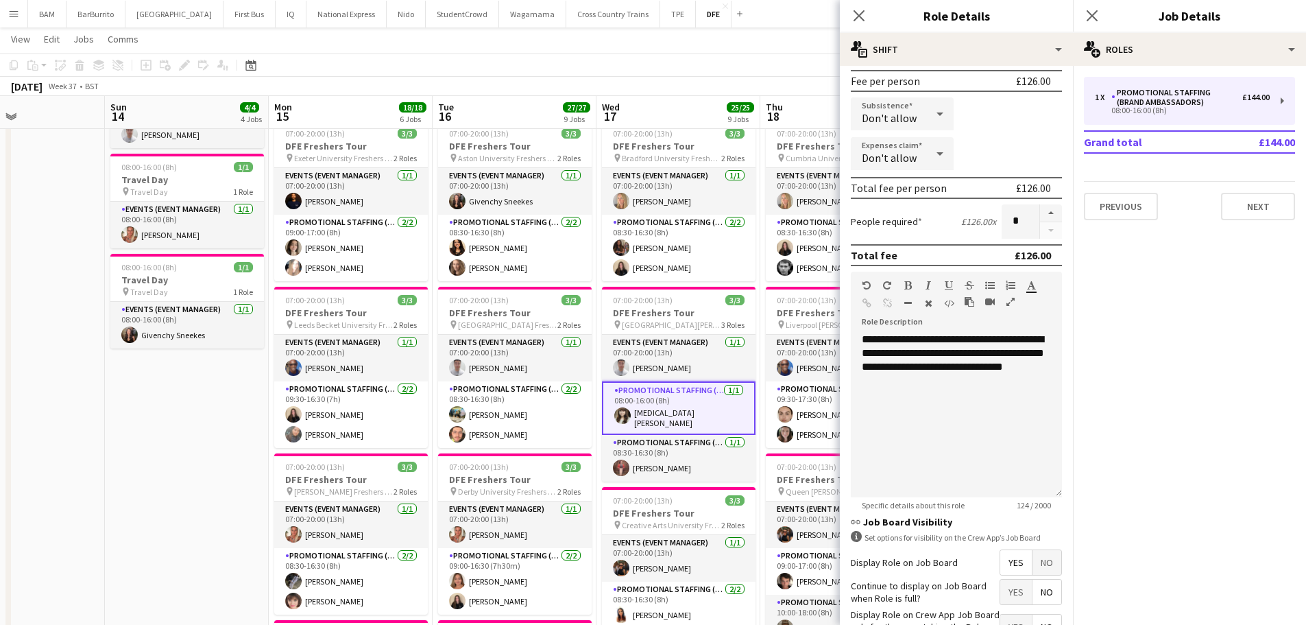
scroll to position [304, 0]
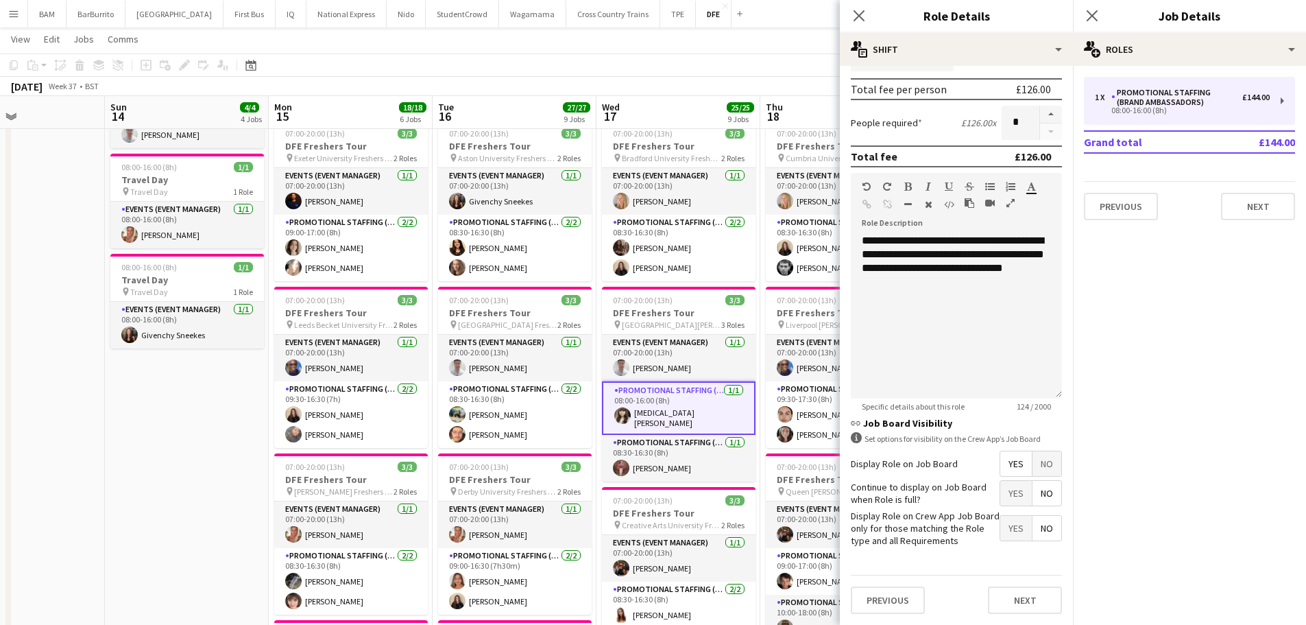
click at [721, 45] on app-page-menu "View Day view expanded Day view collapsed Month view Date picker Jump to [DATE]…" at bounding box center [653, 40] width 1306 height 26
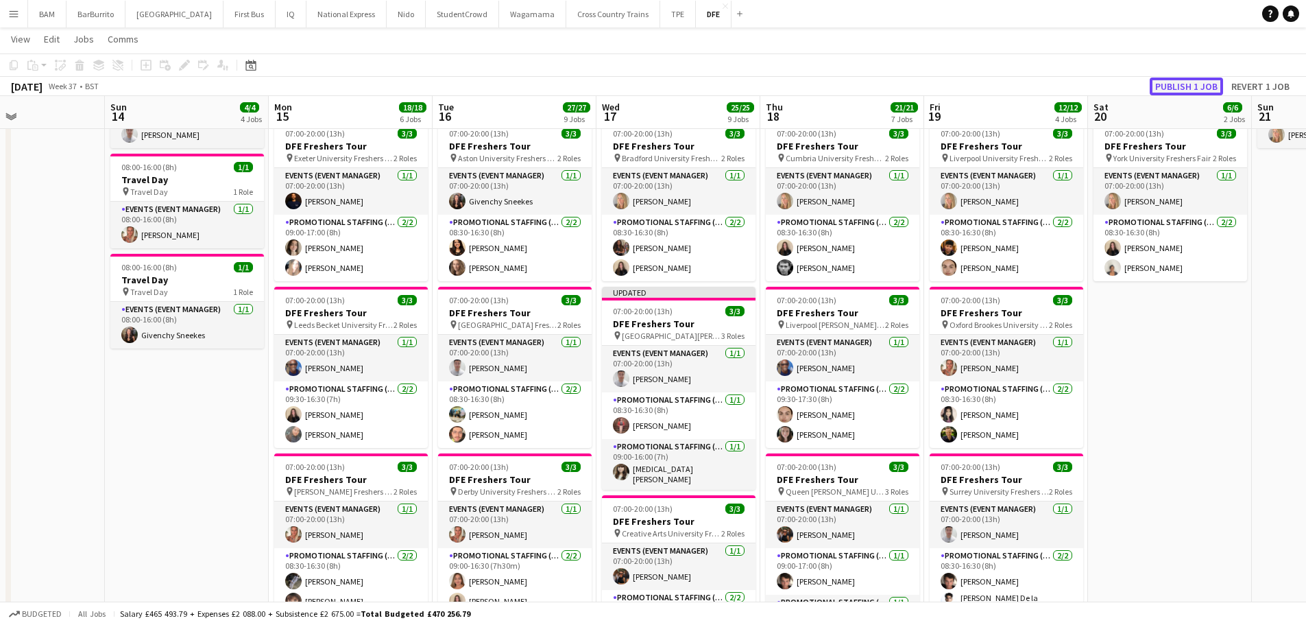
click at [1190, 84] on button "Publish 1 job" at bounding box center [1186, 86] width 73 height 18
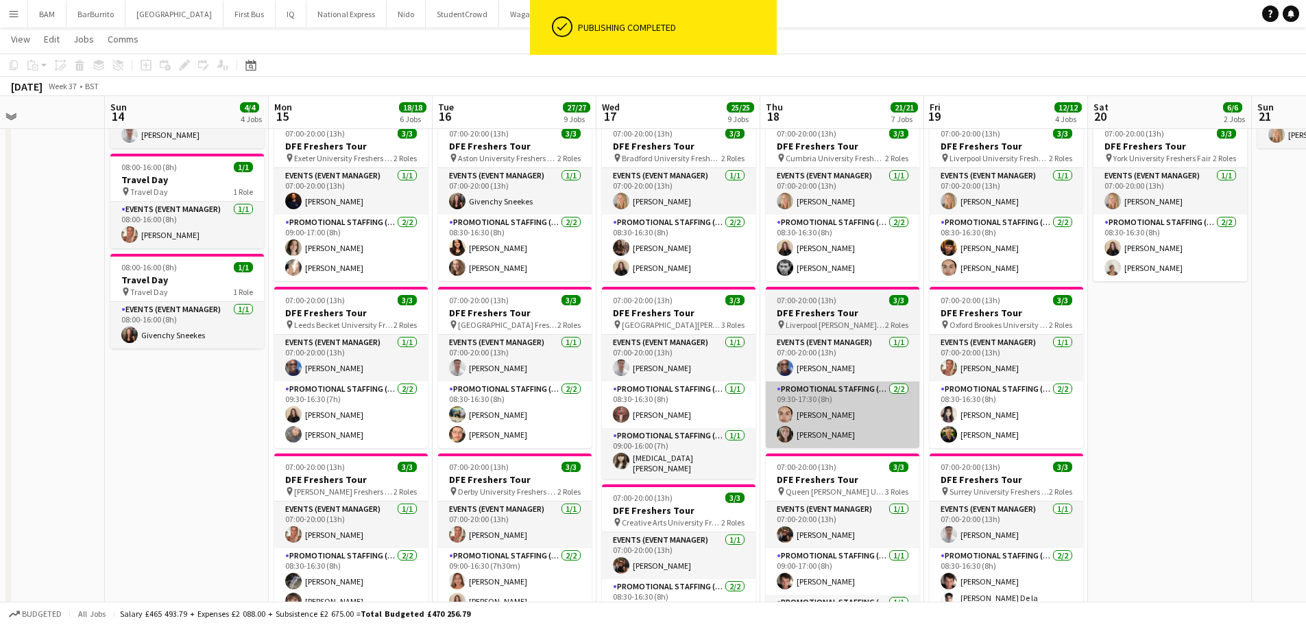
click at [703, 413] on app-card-role "Promotional Staffing (Brand Ambassadors) [DATE] 08:30-16:30 (8h) [PERSON_NAME]" at bounding box center [679, 404] width 154 height 47
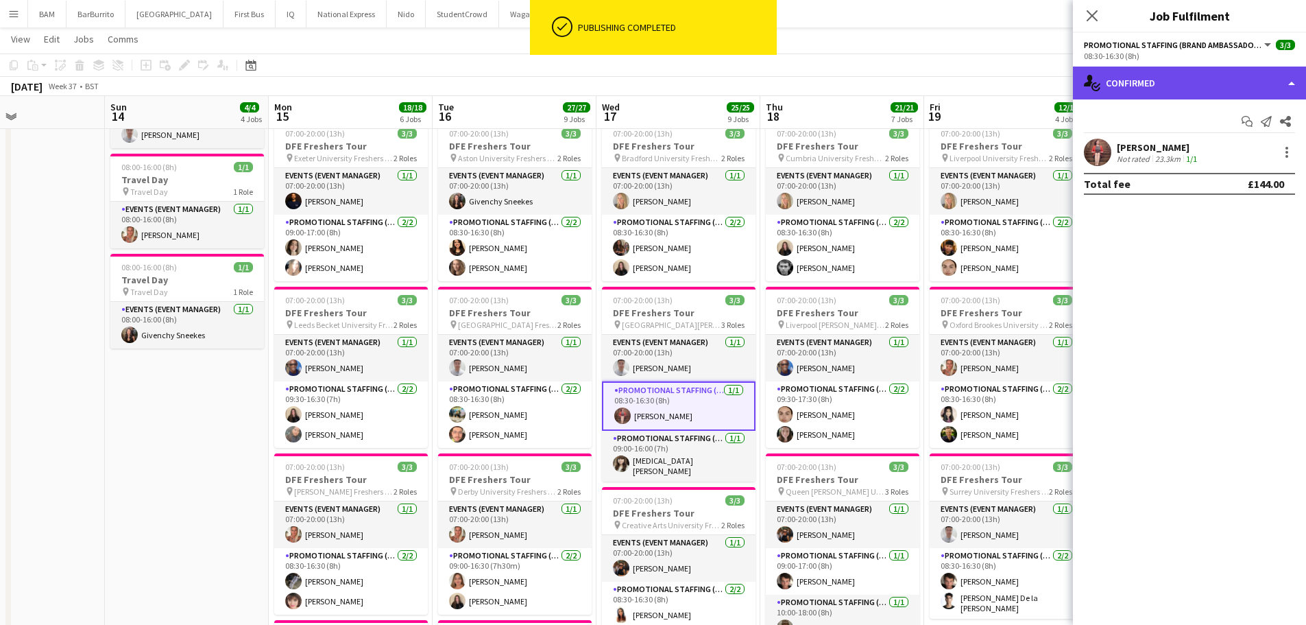
click at [1195, 77] on div "single-neutral-actions-check-2 Confirmed" at bounding box center [1189, 83] width 233 height 33
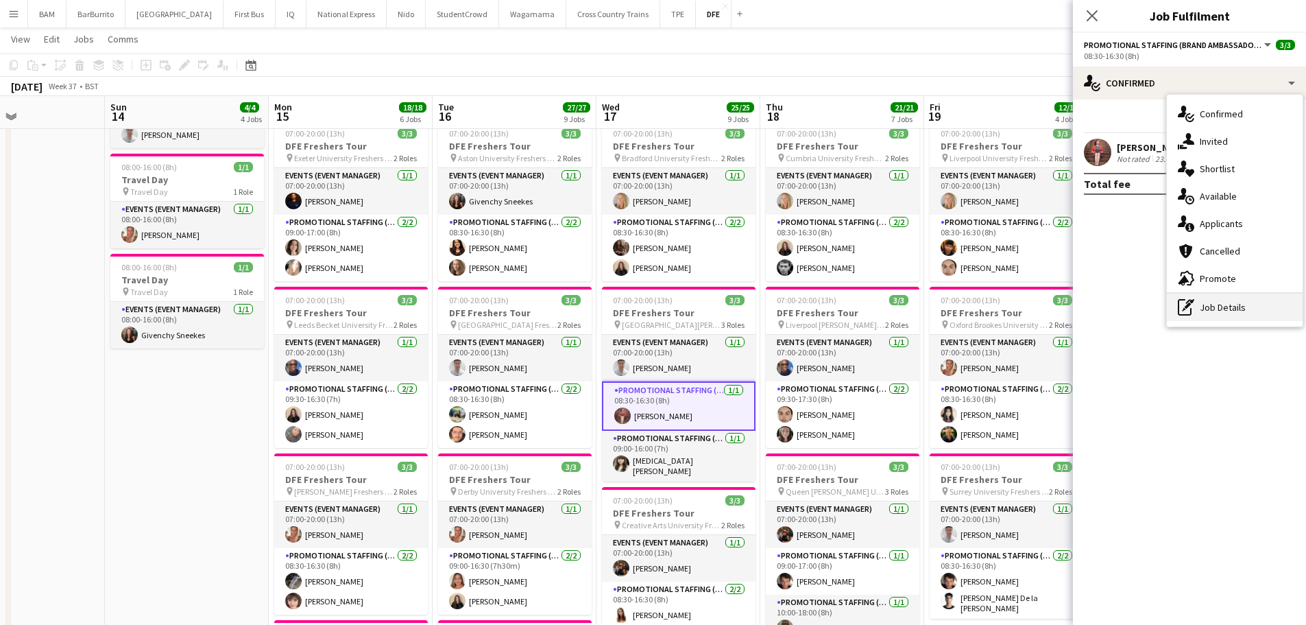
click at [1202, 306] on div "pen-write Job Details" at bounding box center [1235, 306] width 136 height 27
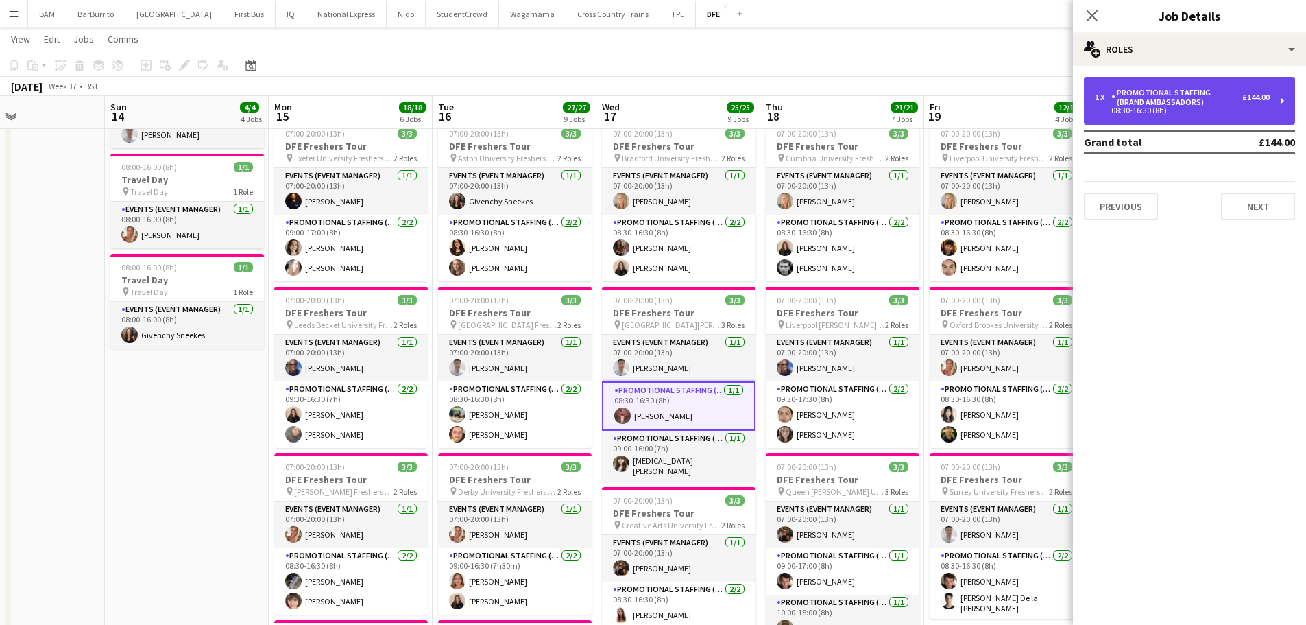
click at [1166, 82] on div "1 x Promotional Staffing (Brand Ambassadors) £144.00 08:30-16:30 (8h)" at bounding box center [1189, 101] width 211 height 48
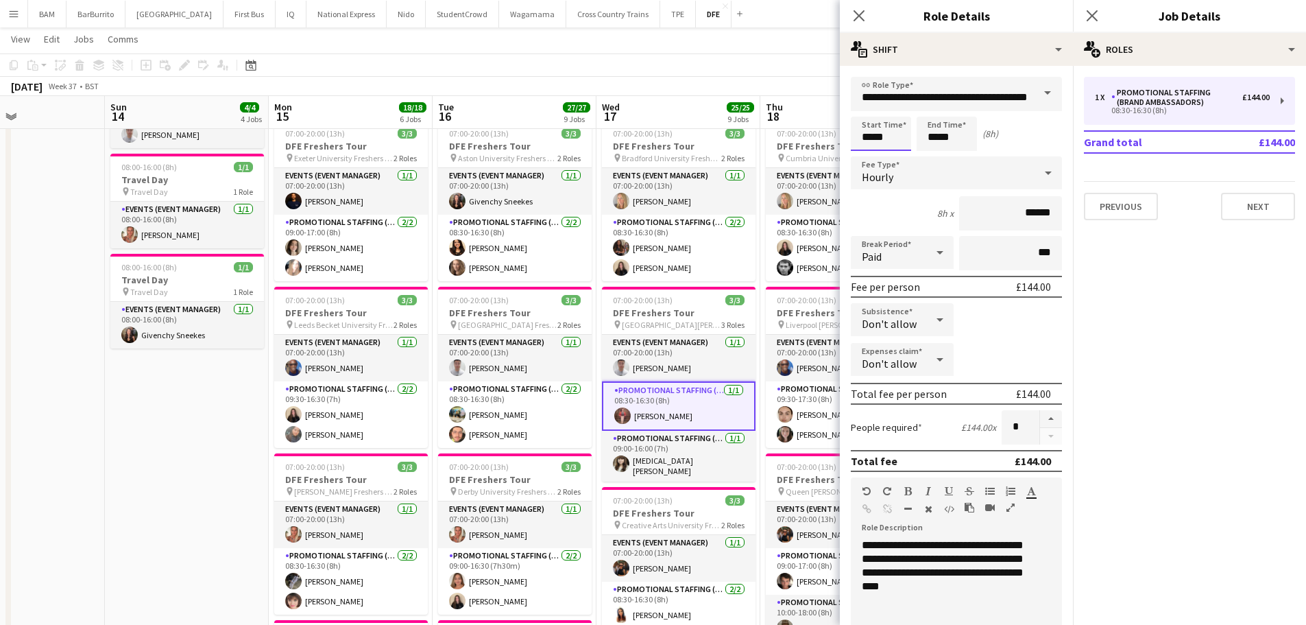
click at [886, 129] on input "*****" at bounding box center [881, 134] width 60 height 34
click at [862, 109] on div at bounding box center [867, 110] width 27 height 14
click at [902, 159] on div at bounding box center [894, 158] width 27 height 14
type input "*****"
click at [907, 155] on div at bounding box center [894, 158] width 27 height 14
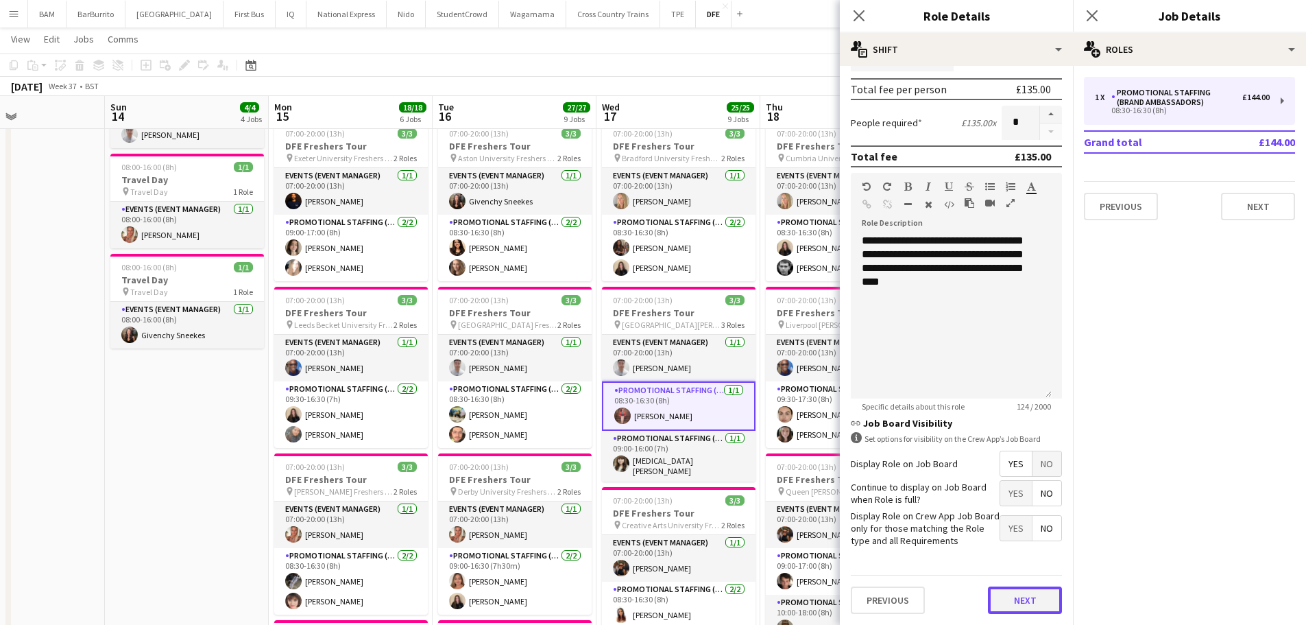
click at [1019, 605] on button "Next" at bounding box center [1025, 599] width 74 height 27
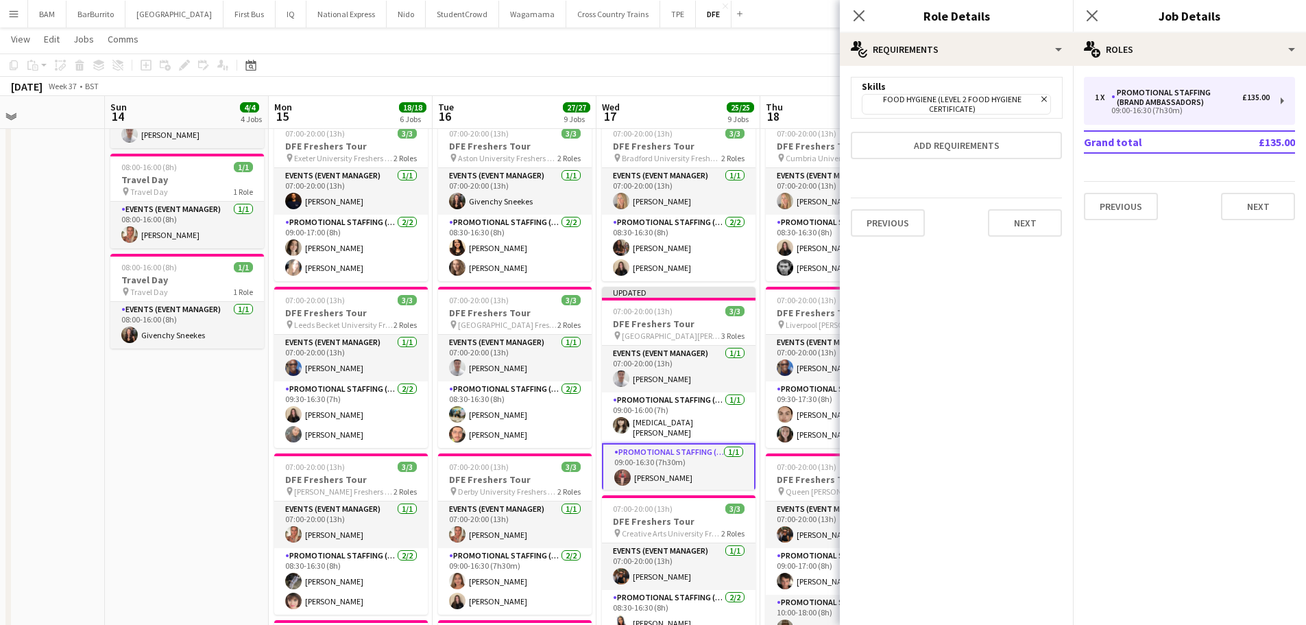
scroll to position [0, 0]
click at [754, 56] on app-toolbar "Copy Paste Paste Ctrl+V Paste with crew Ctrl+Shift+V Paste linked Job [GEOGRAPH…" at bounding box center [653, 64] width 1306 height 23
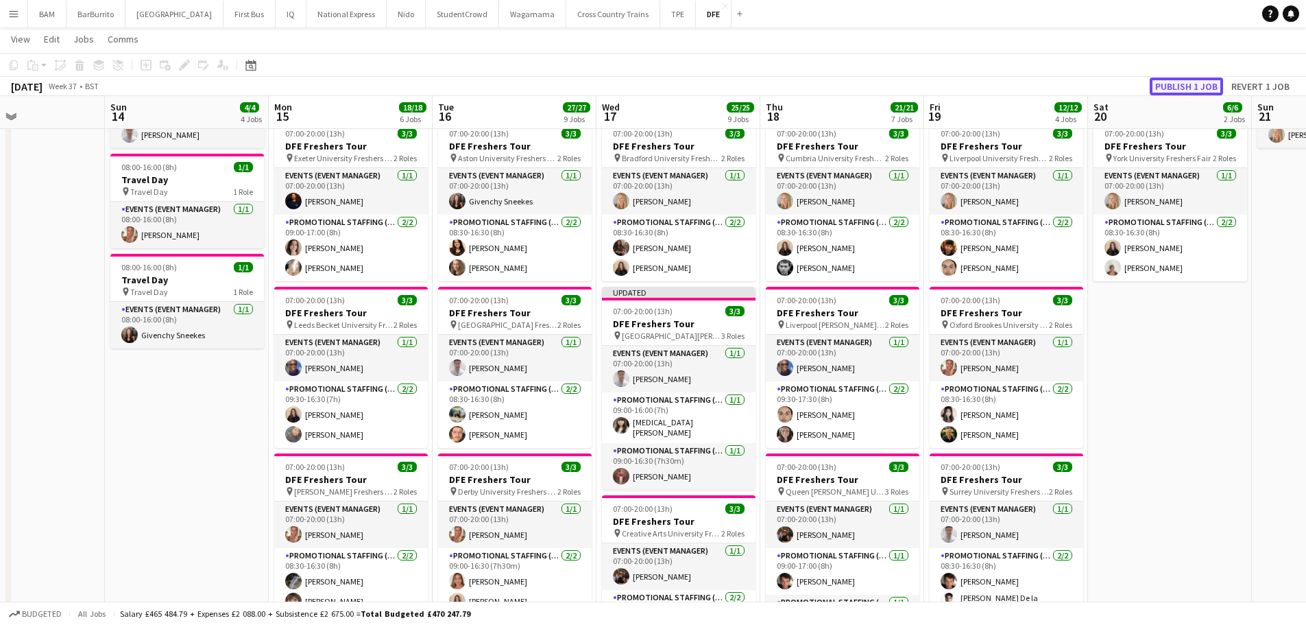
click at [1181, 88] on button "Publish 1 job" at bounding box center [1186, 86] width 73 height 18
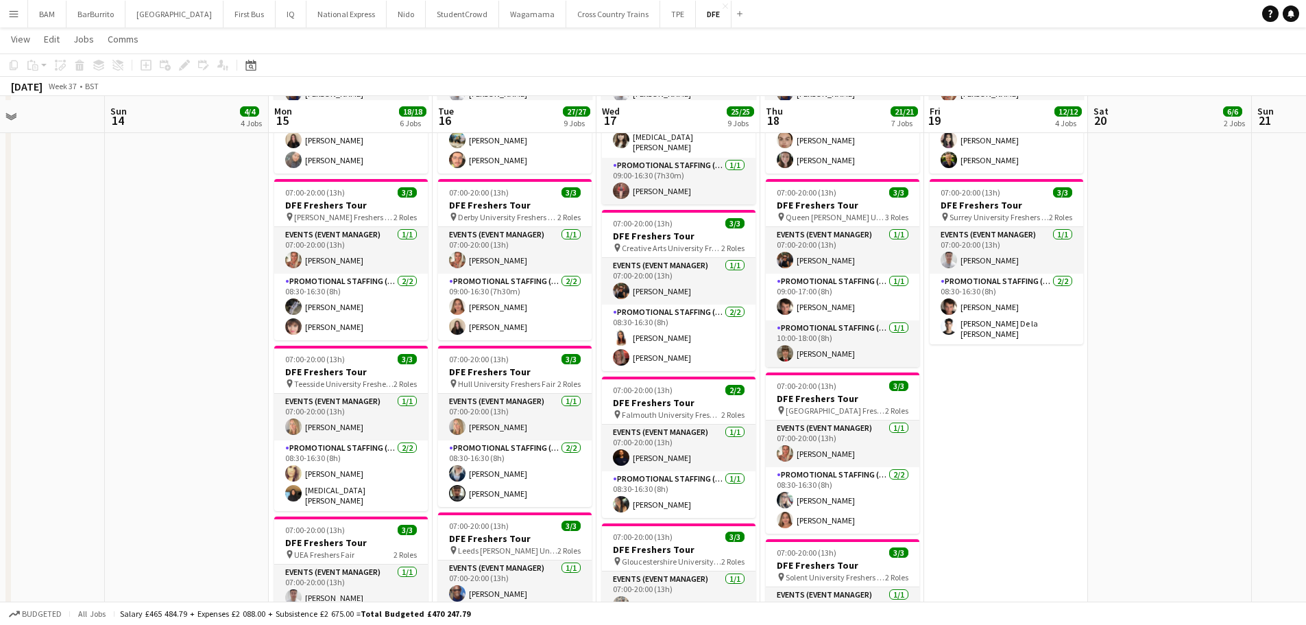
scroll to position [548, 0]
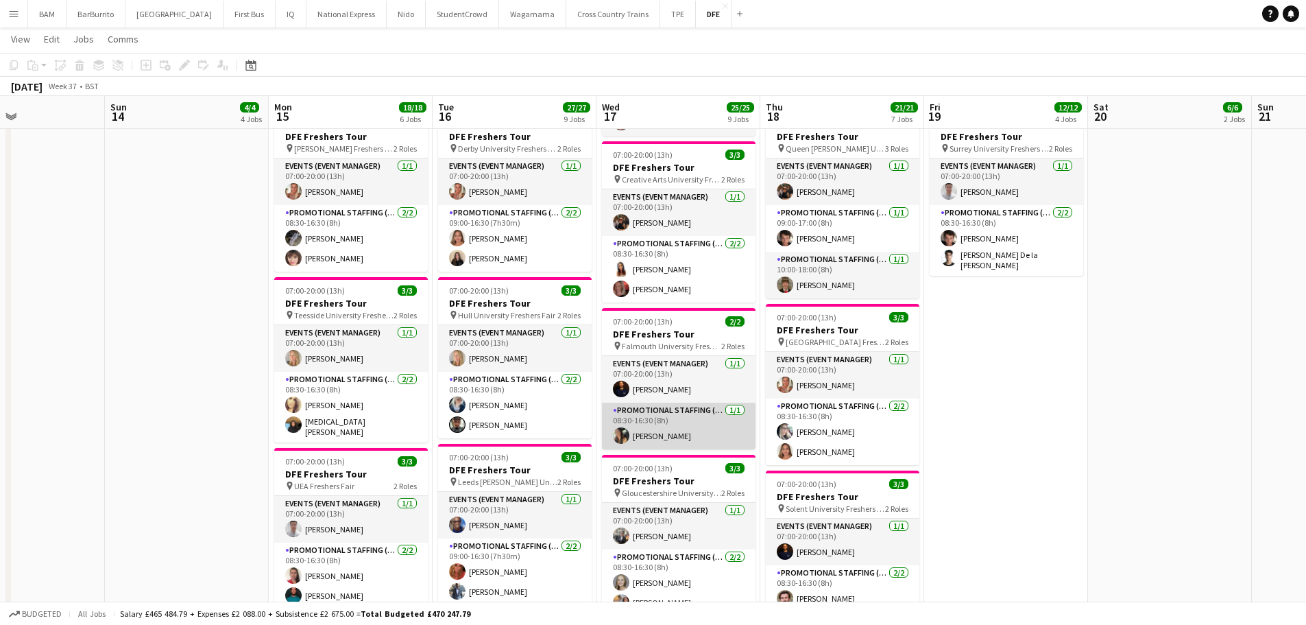
click at [704, 428] on app-card-role "Promotional Staffing (Brand Ambassadors) [DATE] 08:30-16:30 (8h) [PERSON_NAME]" at bounding box center [679, 425] width 154 height 47
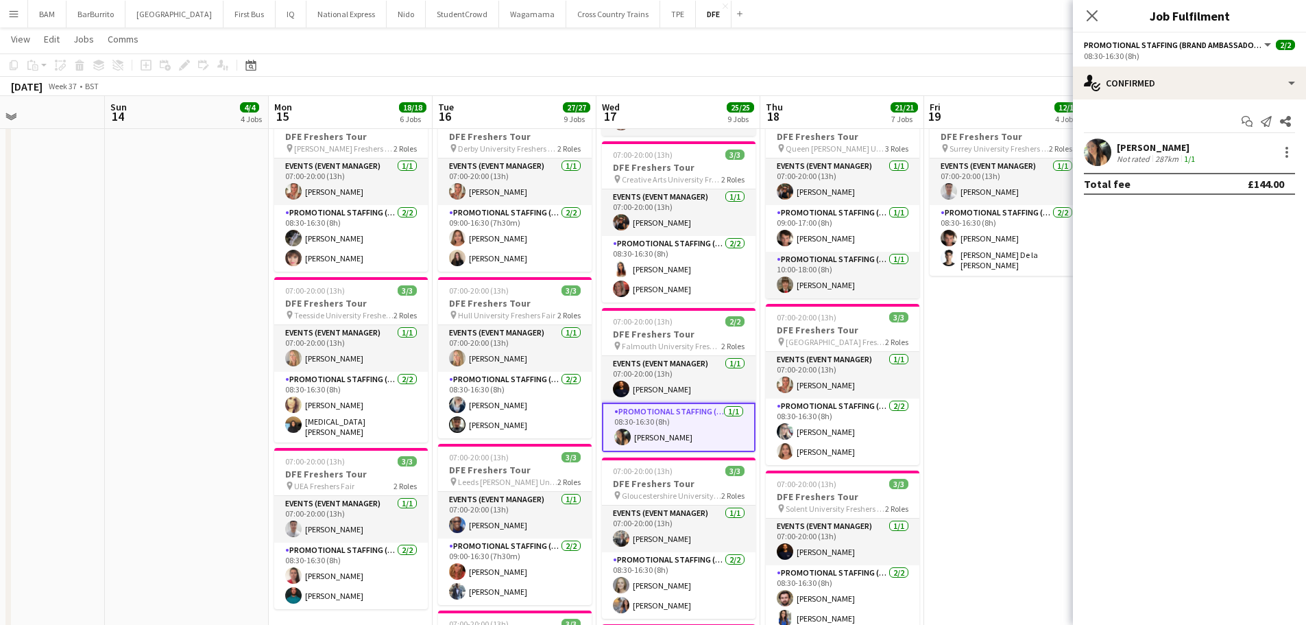
click at [1187, 145] on div "[PERSON_NAME]" at bounding box center [1157, 147] width 81 height 12
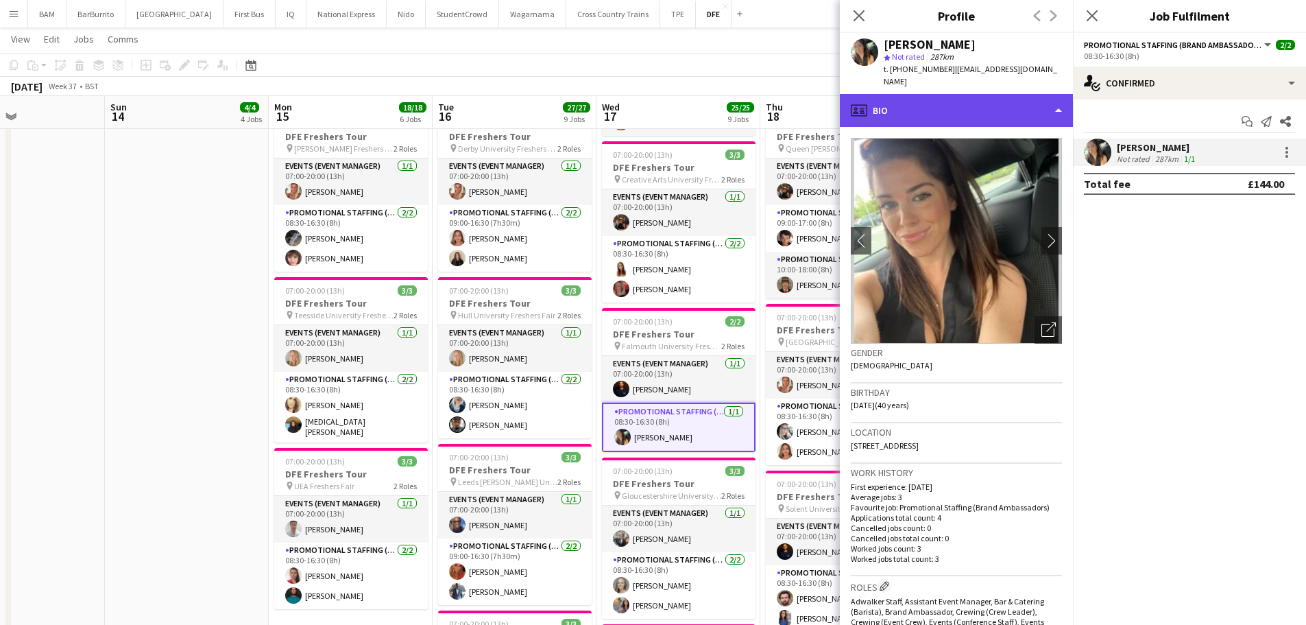
click at [958, 104] on div "profile Bio" at bounding box center [956, 110] width 233 height 33
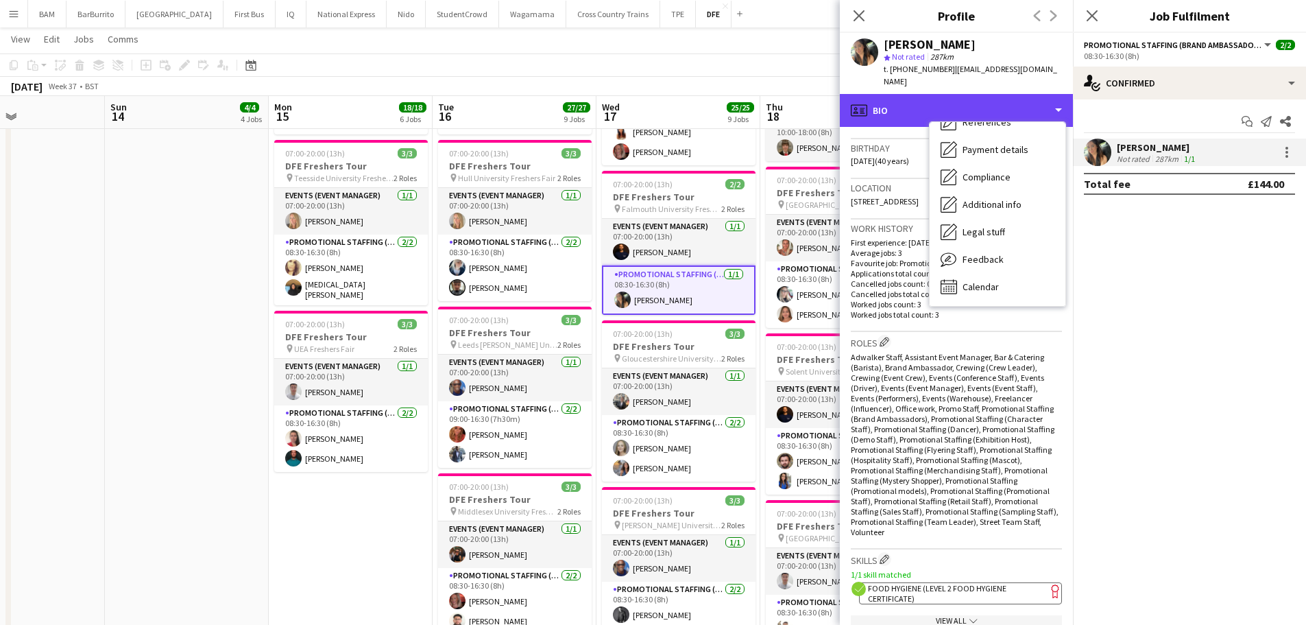
scroll to position [411, 0]
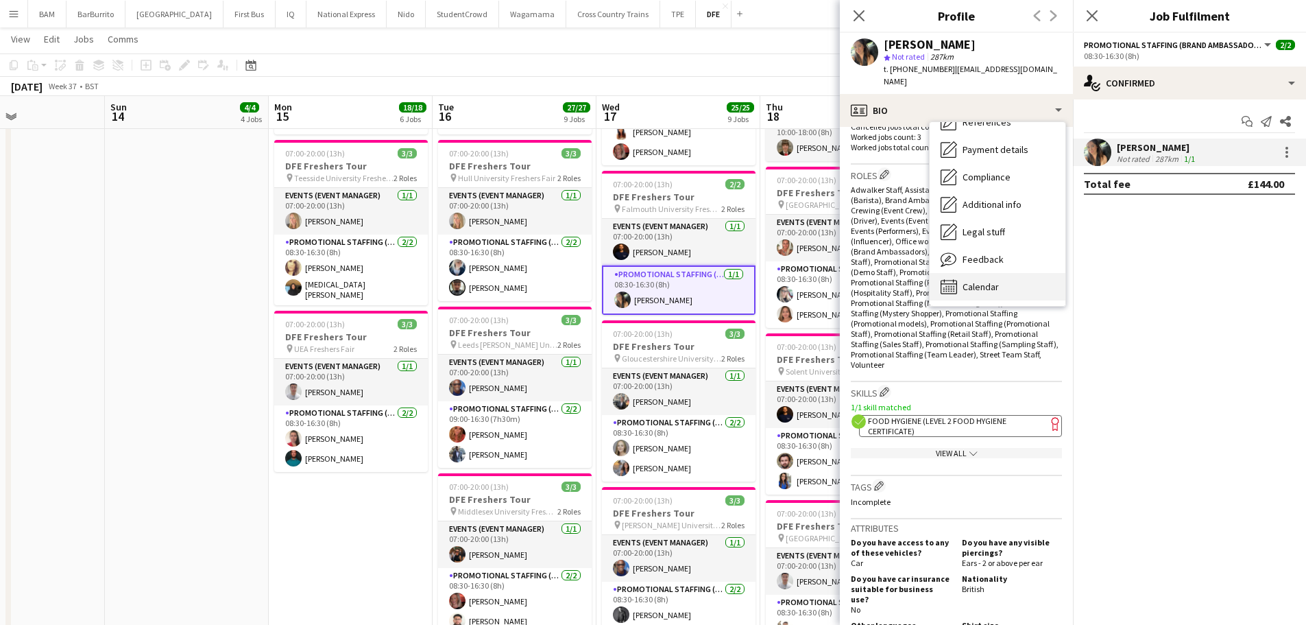
click at [981, 280] on span "Calendar" at bounding box center [981, 286] width 36 height 12
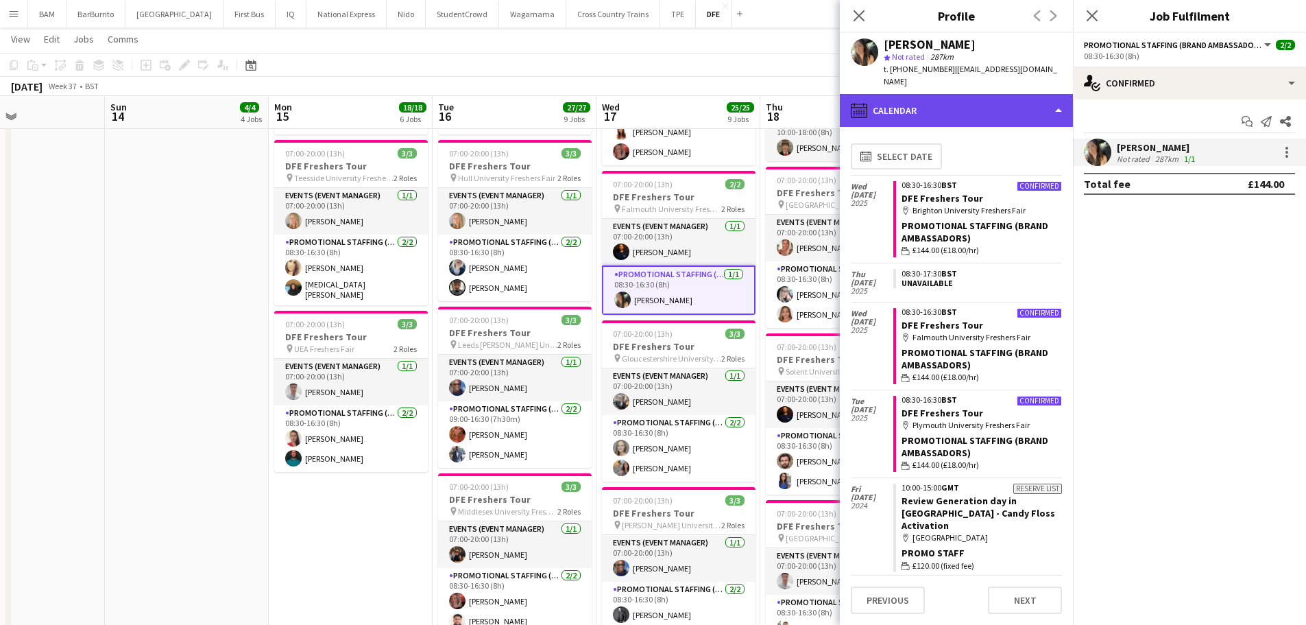
click at [950, 106] on div "calendar-full Calendar" at bounding box center [956, 110] width 233 height 33
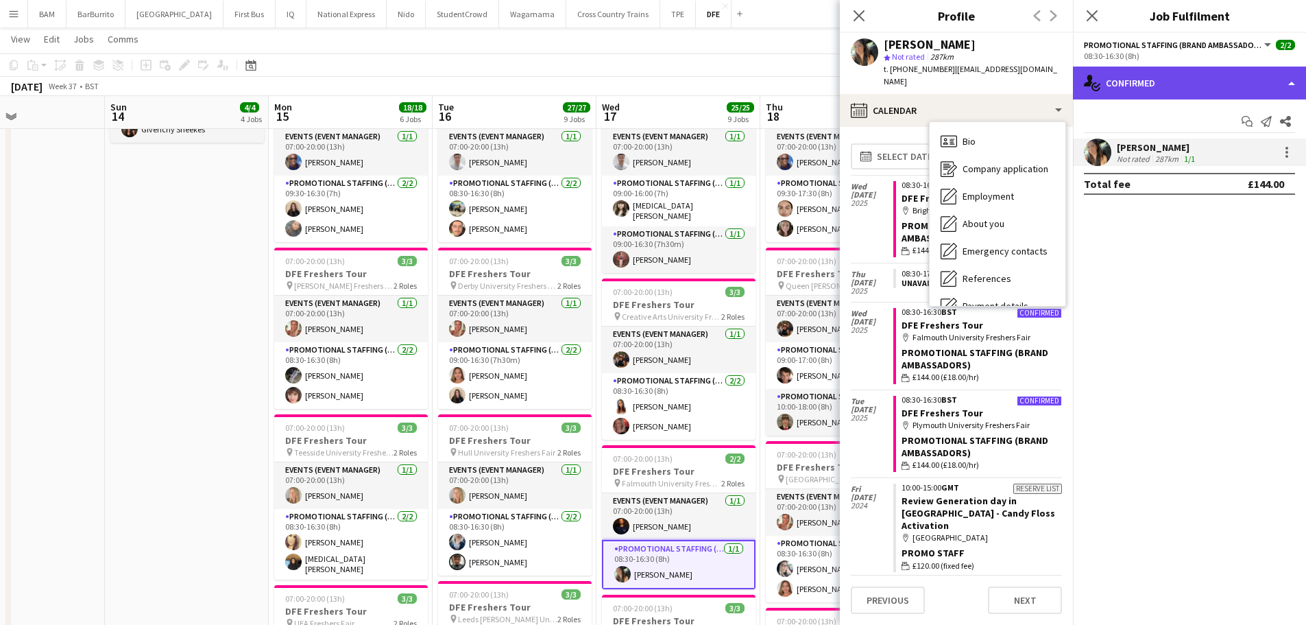
click at [1129, 87] on div "single-neutral-actions-check-2 Confirmed" at bounding box center [1189, 83] width 233 height 33
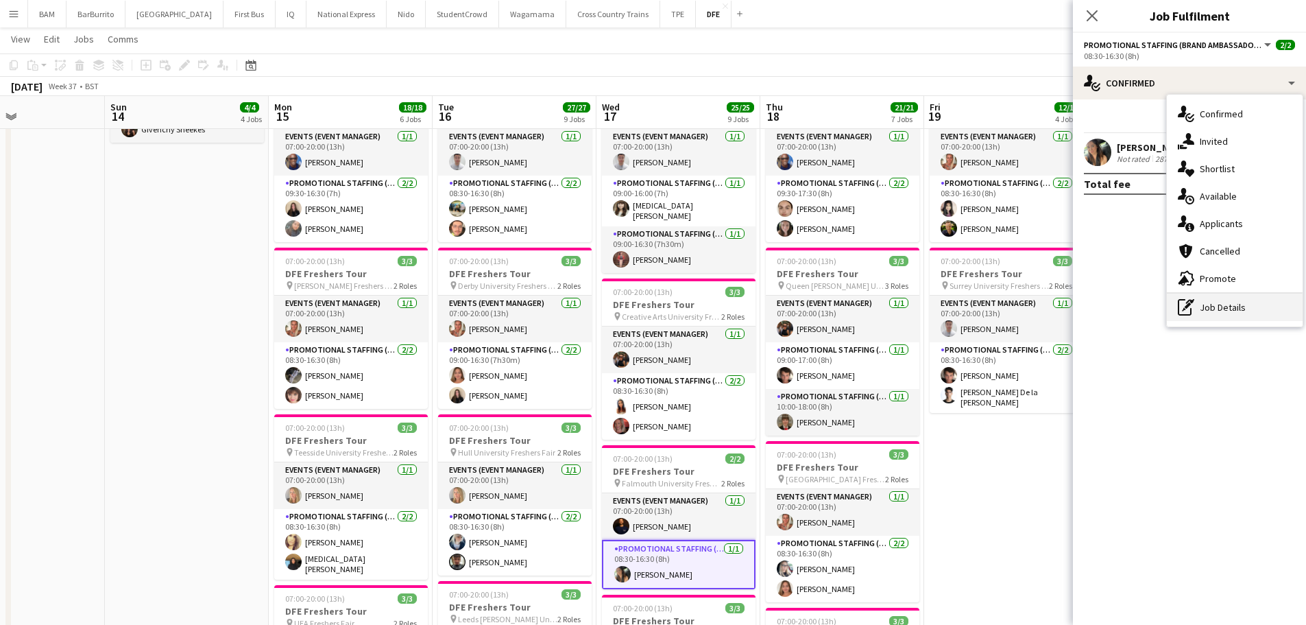
click at [1214, 311] on div "pen-write Job Details" at bounding box center [1235, 306] width 136 height 27
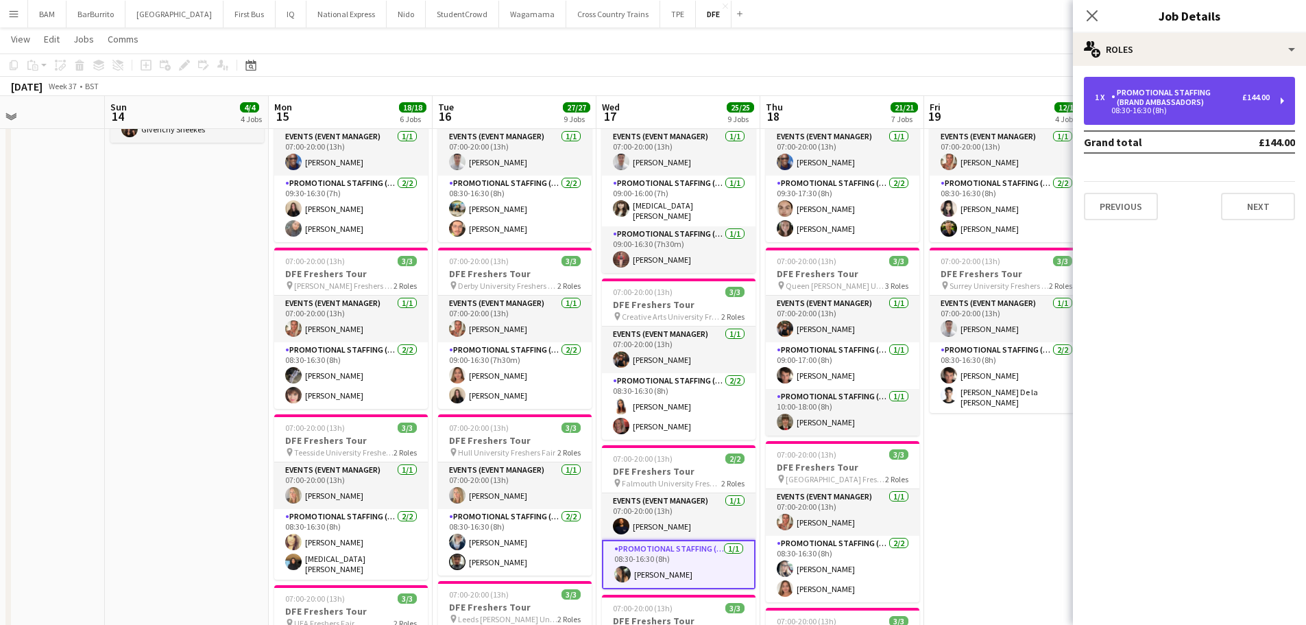
click at [1201, 100] on div "Promotional Staffing (Brand Ambassadors)" at bounding box center [1176, 97] width 131 height 19
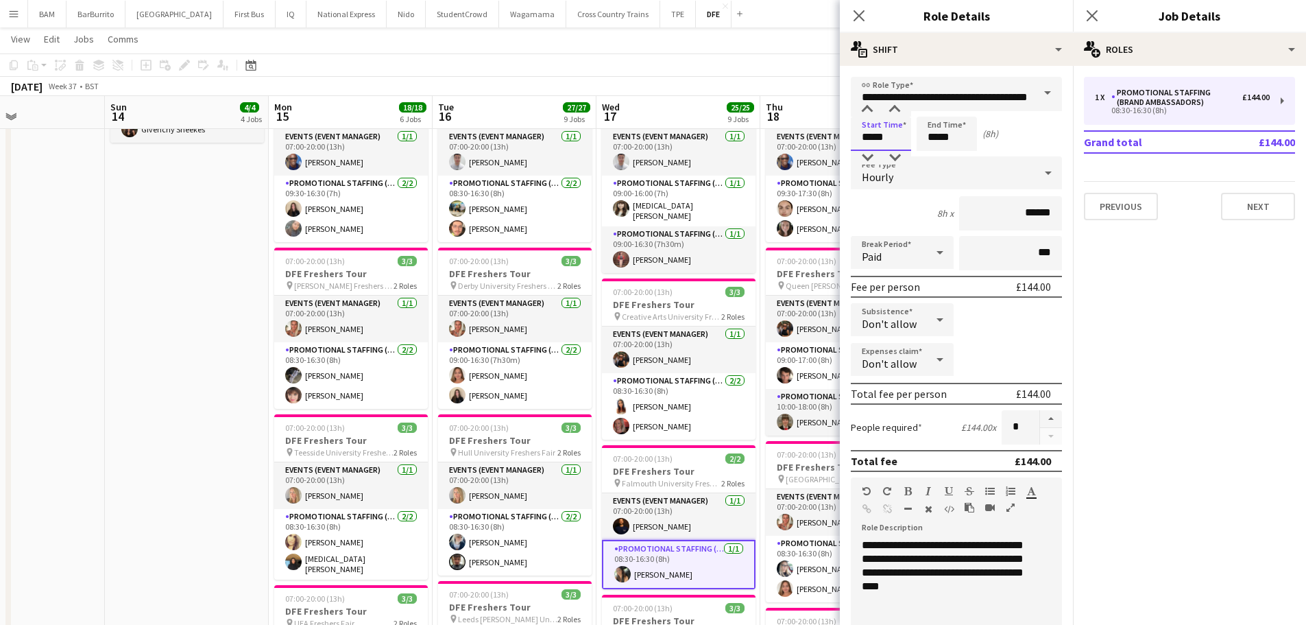
click at [891, 136] on input "*****" at bounding box center [881, 134] width 60 height 34
type input "*****"
click at [863, 104] on div at bounding box center [867, 110] width 27 height 14
click at [948, 130] on input "*****" at bounding box center [947, 134] width 60 height 34
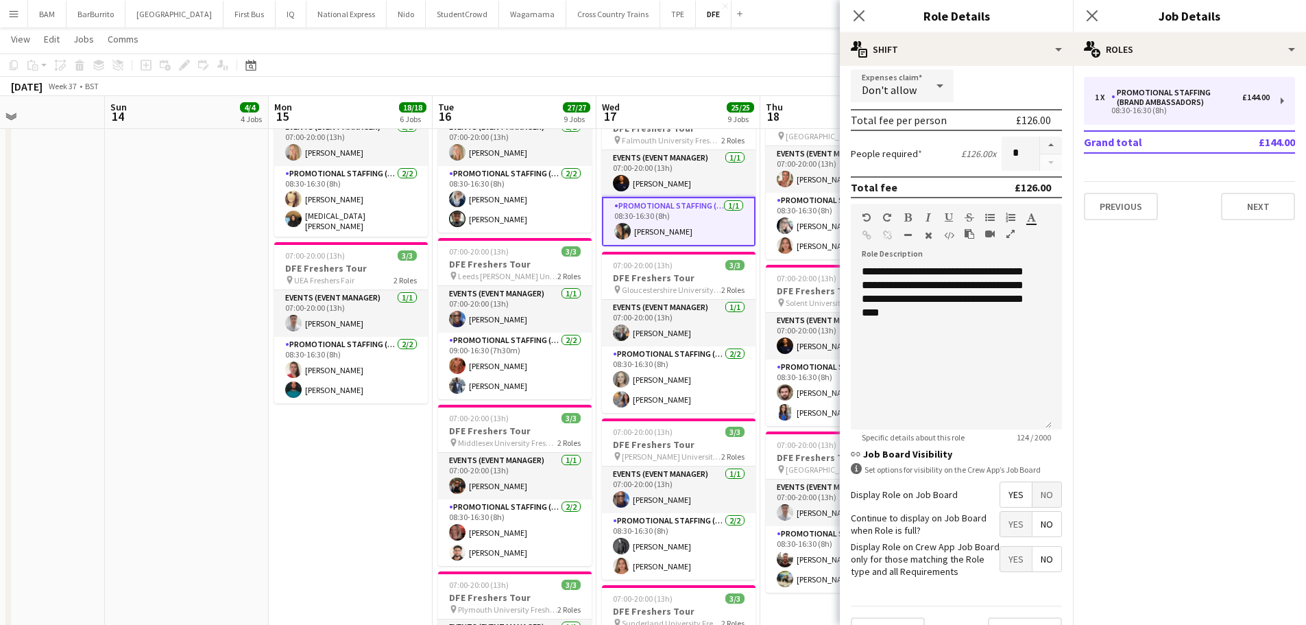
scroll to position [304, 0]
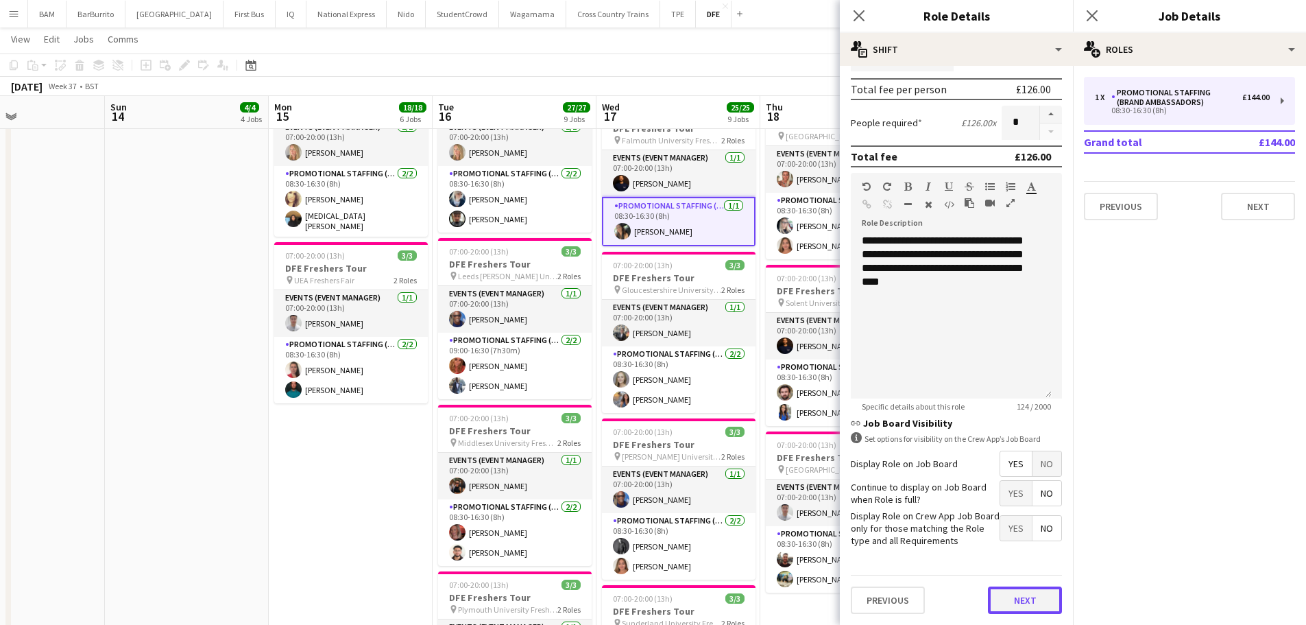
click at [1030, 599] on button "Next" at bounding box center [1025, 599] width 74 height 27
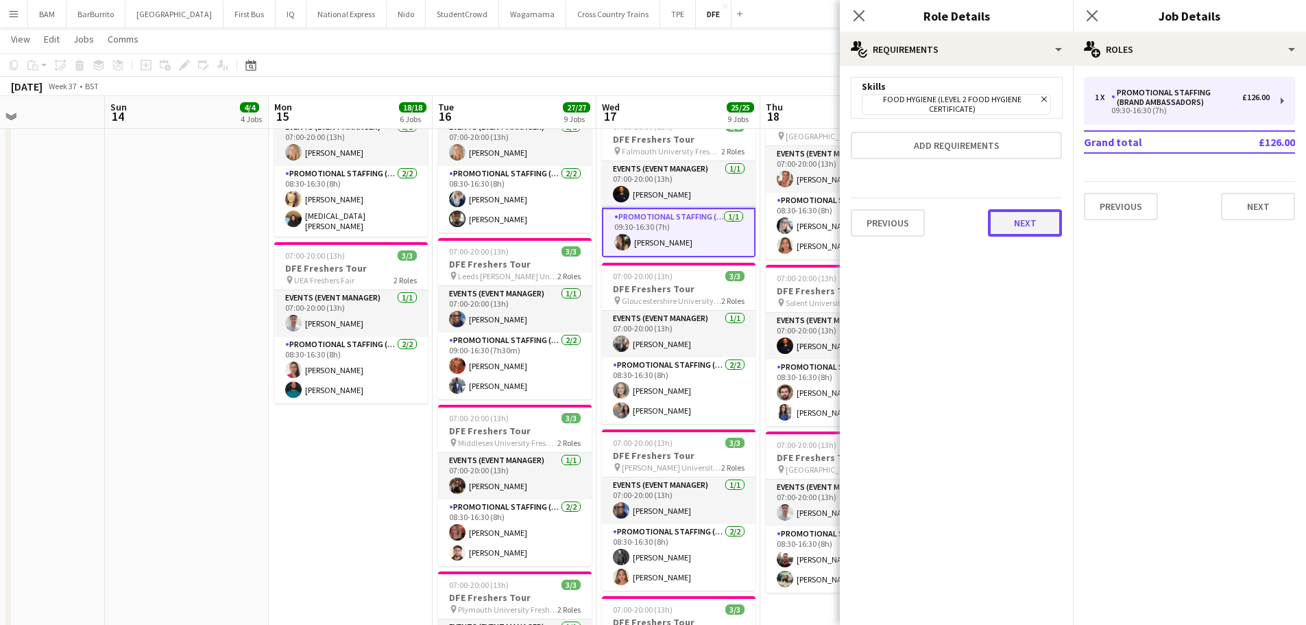
click at [1022, 225] on button "Next" at bounding box center [1025, 222] width 74 height 27
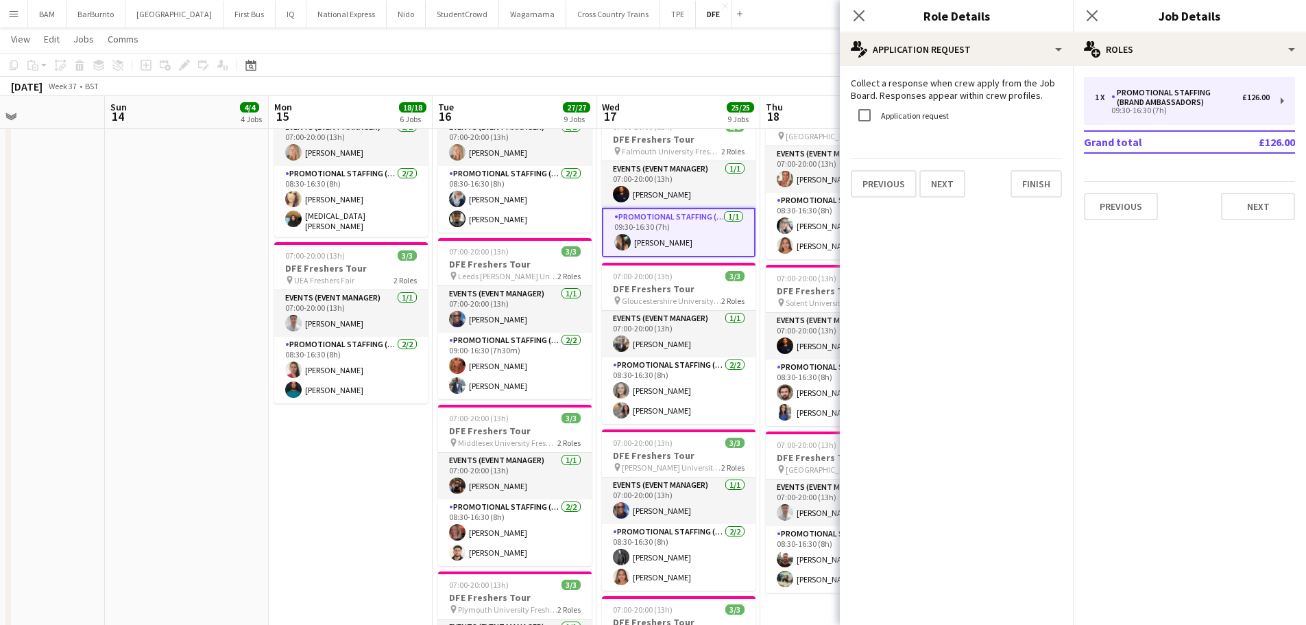
click at [747, 57] on app-toolbar "Copy Paste Paste Ctrl+V Paste with crew Ctrl+Shift+V Paste linked Job [GEOGRAPH…" at bounding box center [653, 64] width 1306 height 23
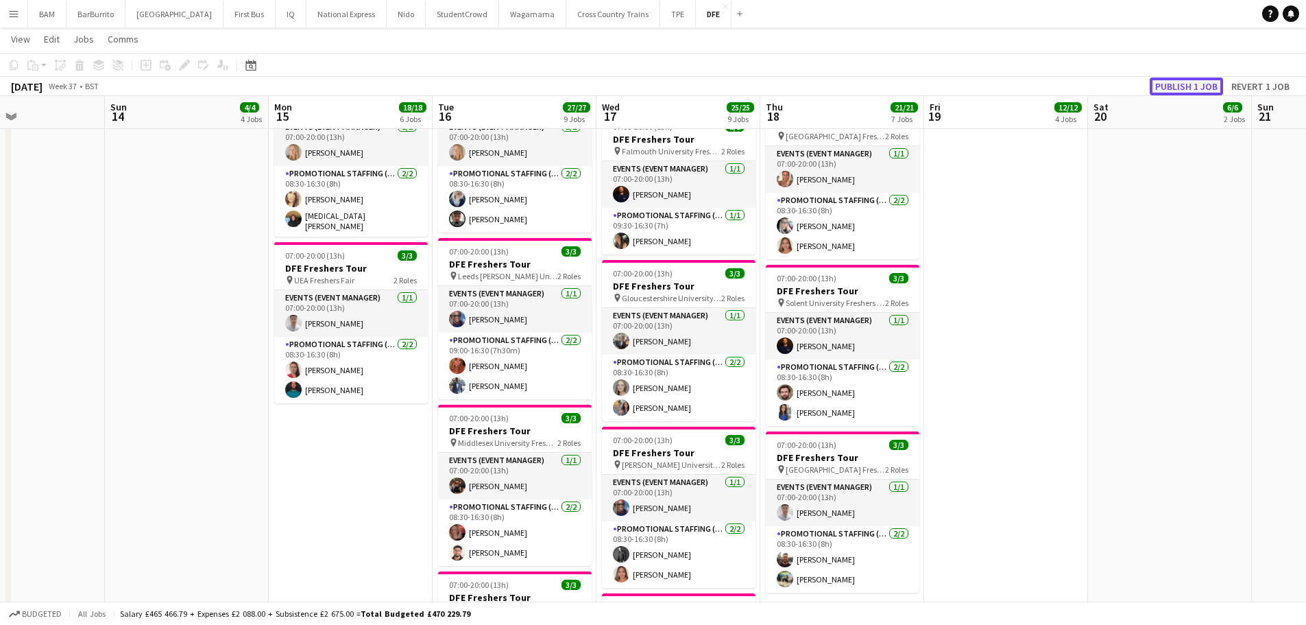
click at [1184, 87] on button "Publish 1 job" at bounding box center [1186, 86] width 73 height 18
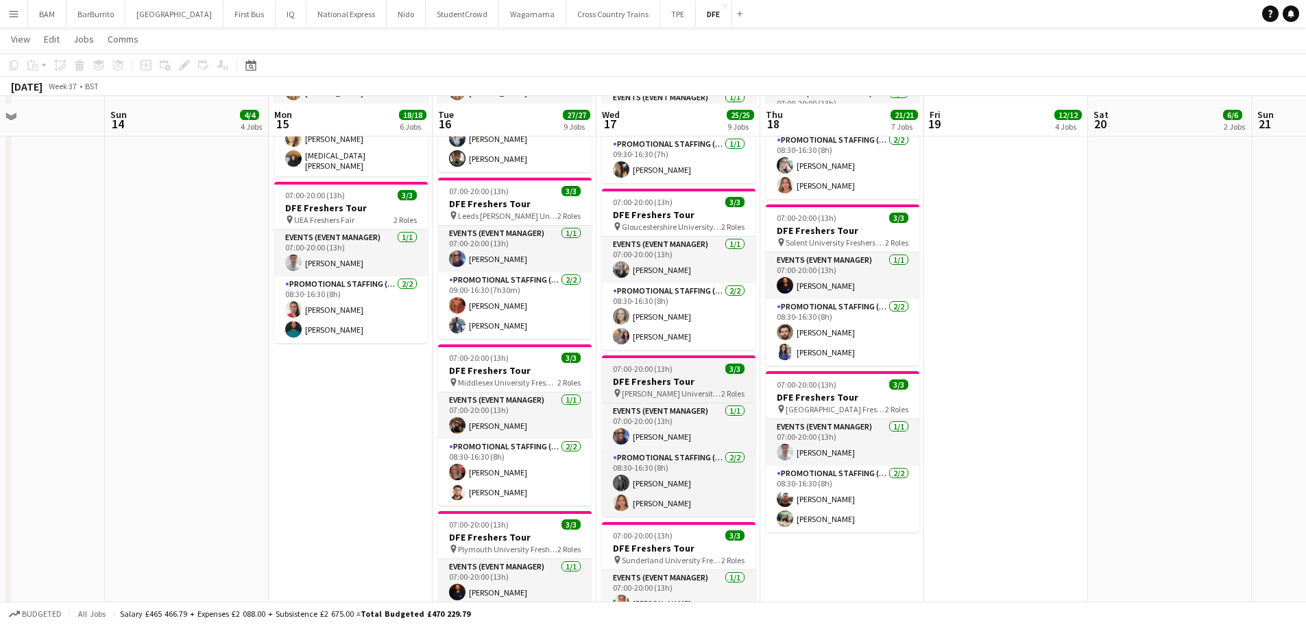
scroll to position [823, 0]
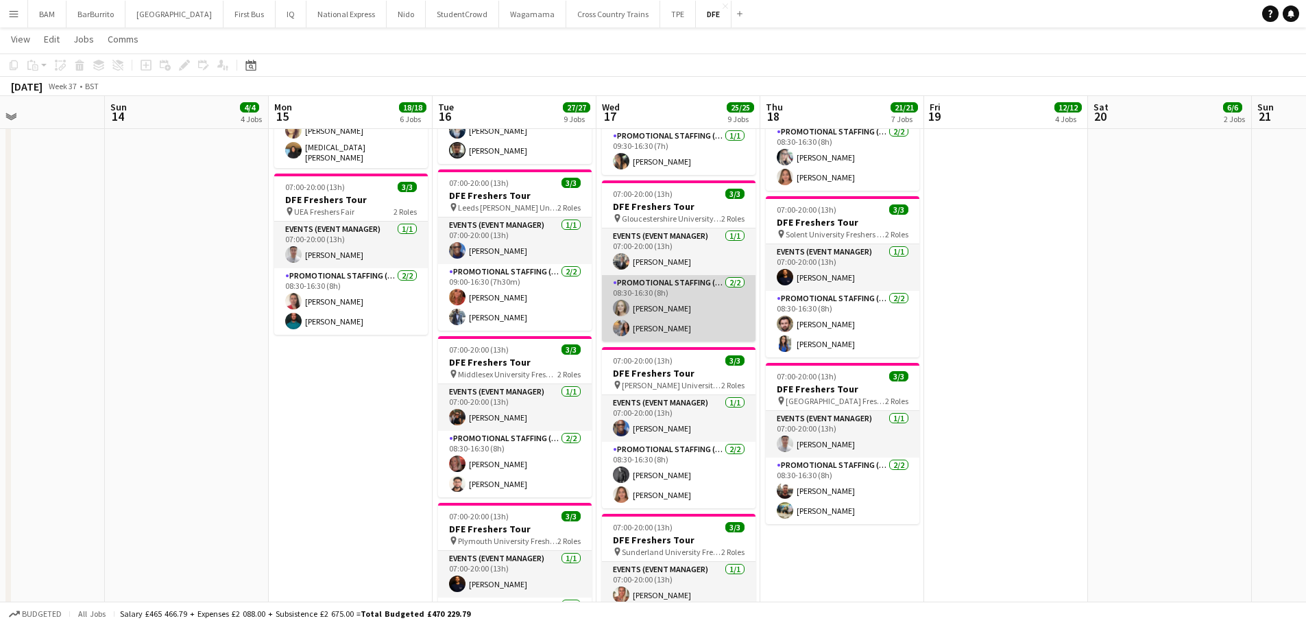
click at [692, 322] on app-card-role "Promotional Staffing (Brand Ambassadors) [DATE] 08:30-16:30 (8h) [PERSON_NAME] …" at bounding box center [679, 308] width 154 height 67
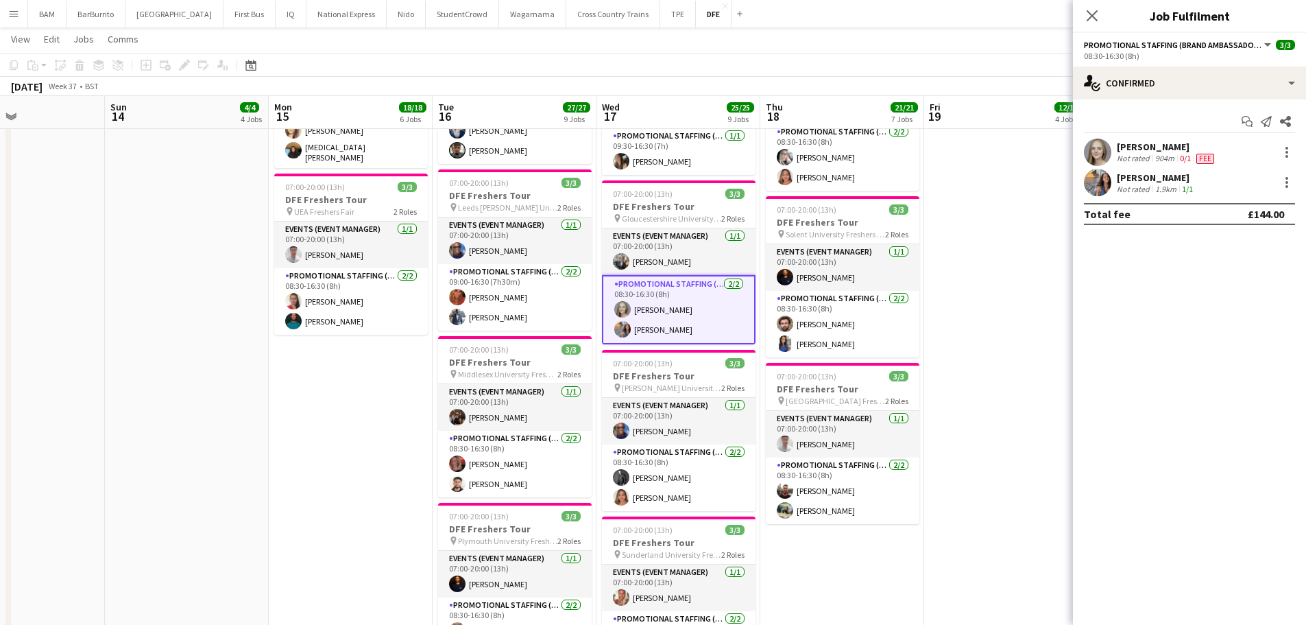
drag, startPoint x: 1227, startPoint y: 184, endPoint x: 1188, endPoint y: 184, distance: 38.4
click at [1227, 184] on div "[PERSON_NAME] Not rated 1.9km 1/1" at bounding box center [1189, 182] width 233 height 27
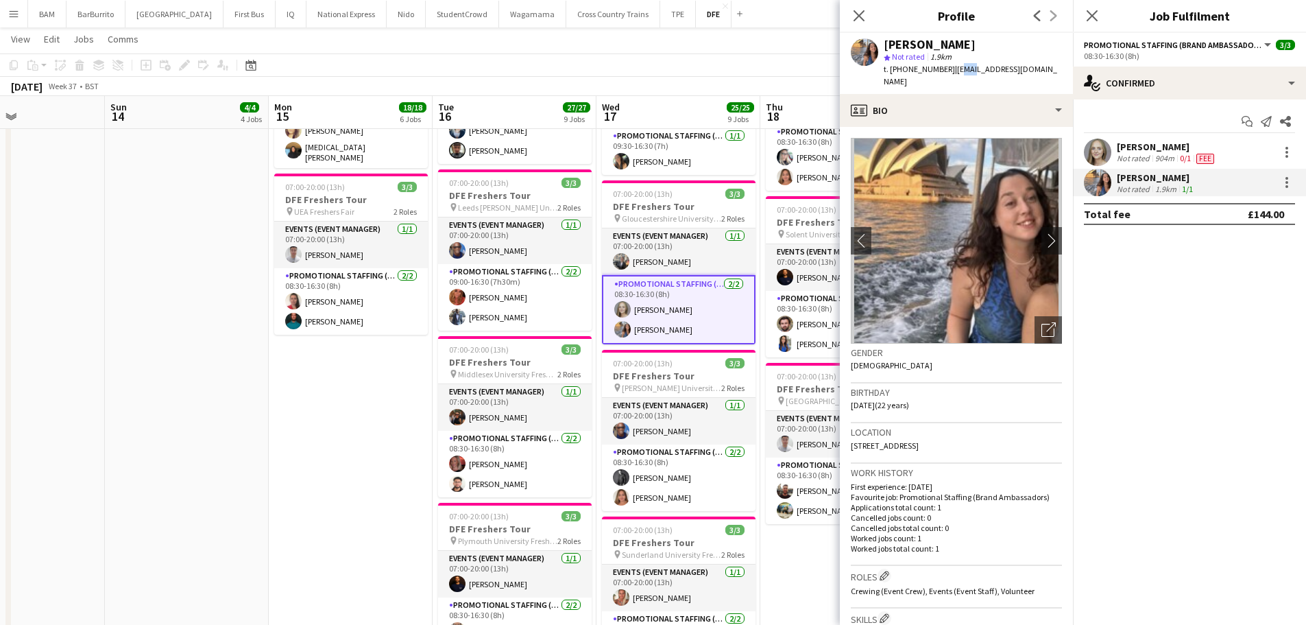
drag, startPoint x: 952, startPoint y: 71, endPoint x: 964, endPoint y: 69, distance: 12.6
click at [964, 69] on span "| [EMAIL_ADDRESS][DOMAIN_NAME]" at bounding box center [970, 75] width 173 height 23
click at [956, 69] on span "| [EMAIL_ADDRESS][DOMAIN_NAME]" at bounding box center [970, 75] width 173 height 23
drag, startPoint x: 950, startPoint y: 70, endPoint x: 1033, endPoint y: 67, distance: 82.3
click at [1033, 67] on app-profile-header "[PERSON_NAME] star Not rated 1.9km t. [PHONE_NUMBER] | [EMAIL_ADDRESS][DOMAIN_N…" at bounding box center [956, 63] width 233 height 61
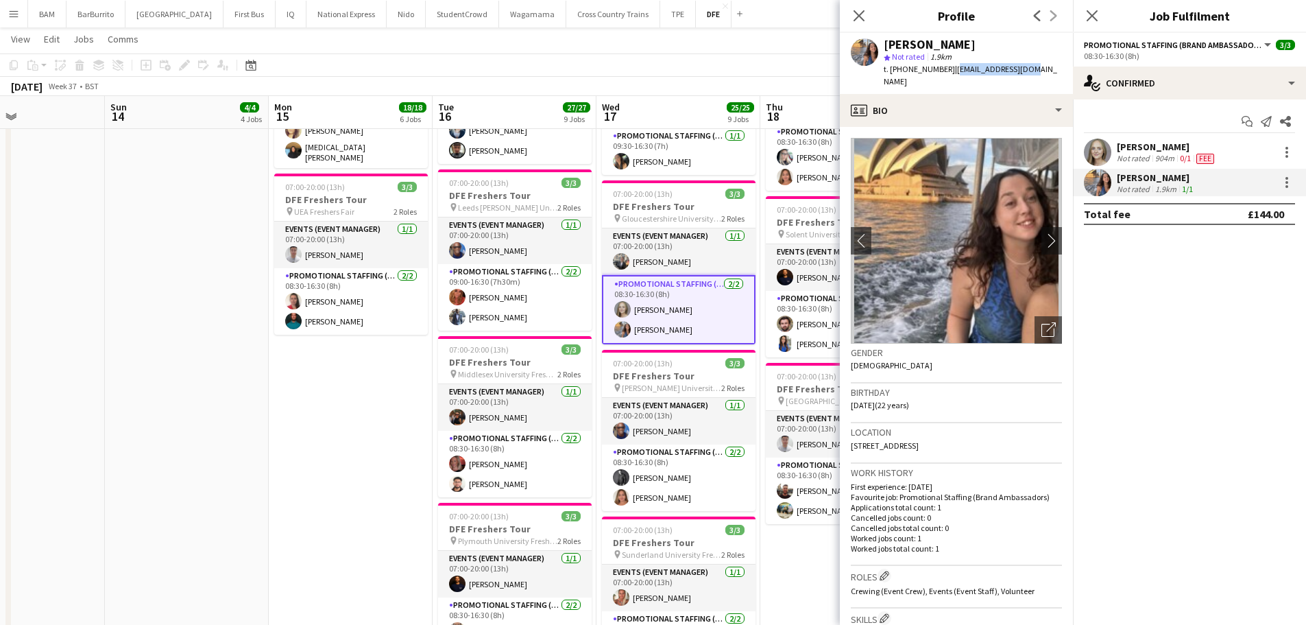
copy span "[EMAIL_ADDRESS][DOMAIN_NAME]"
drag, startPoint x: 858, startPoint y: 16, endPoint x: 868, endPoint y: 16, distance: 9.6
click at [858, 16] on icon at bounding box center [858, 15] width 13 height 13
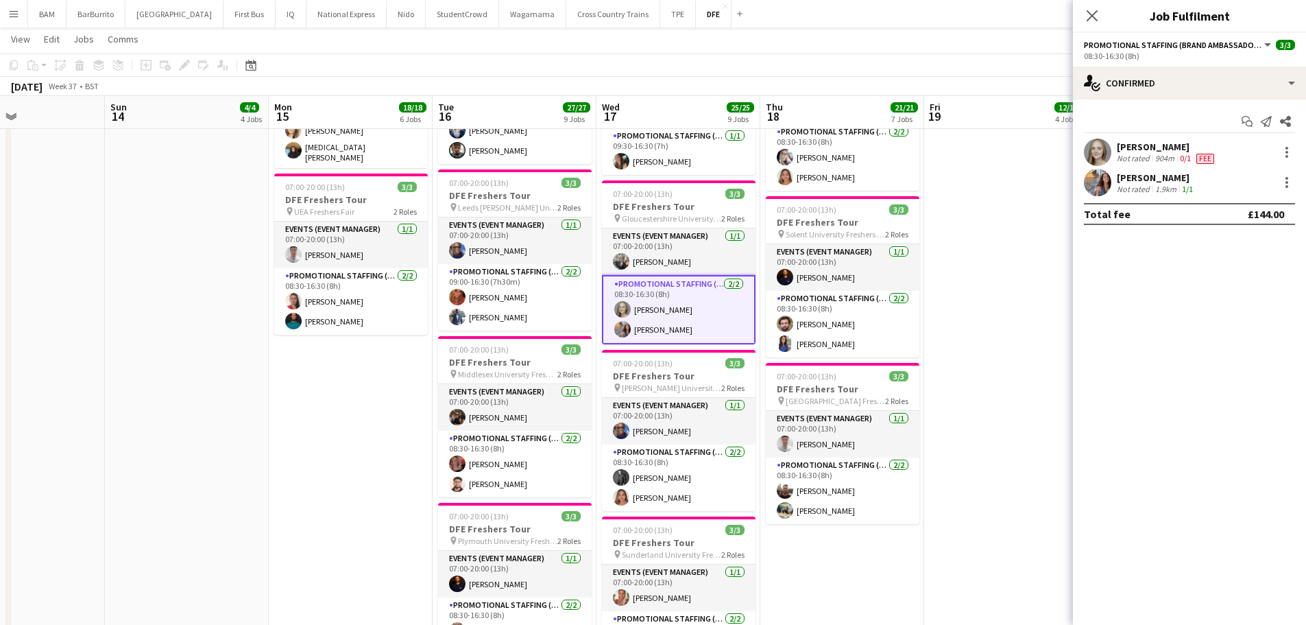
drag, startPoint x: 714, startPoint y: 55, endPoint x: 791, endPoint y: 86, distance: 83.0
click at [714, 55] on app-toolbar "Copy Paste Paste Ctrl+V Paste with crew Ctrl+Shift+V Paste linked Job [GEOGRAPH…" at bounding box center [653, 64] width 1306 height 23
